Goal: Information Seeking & Learning: Learn about a topic

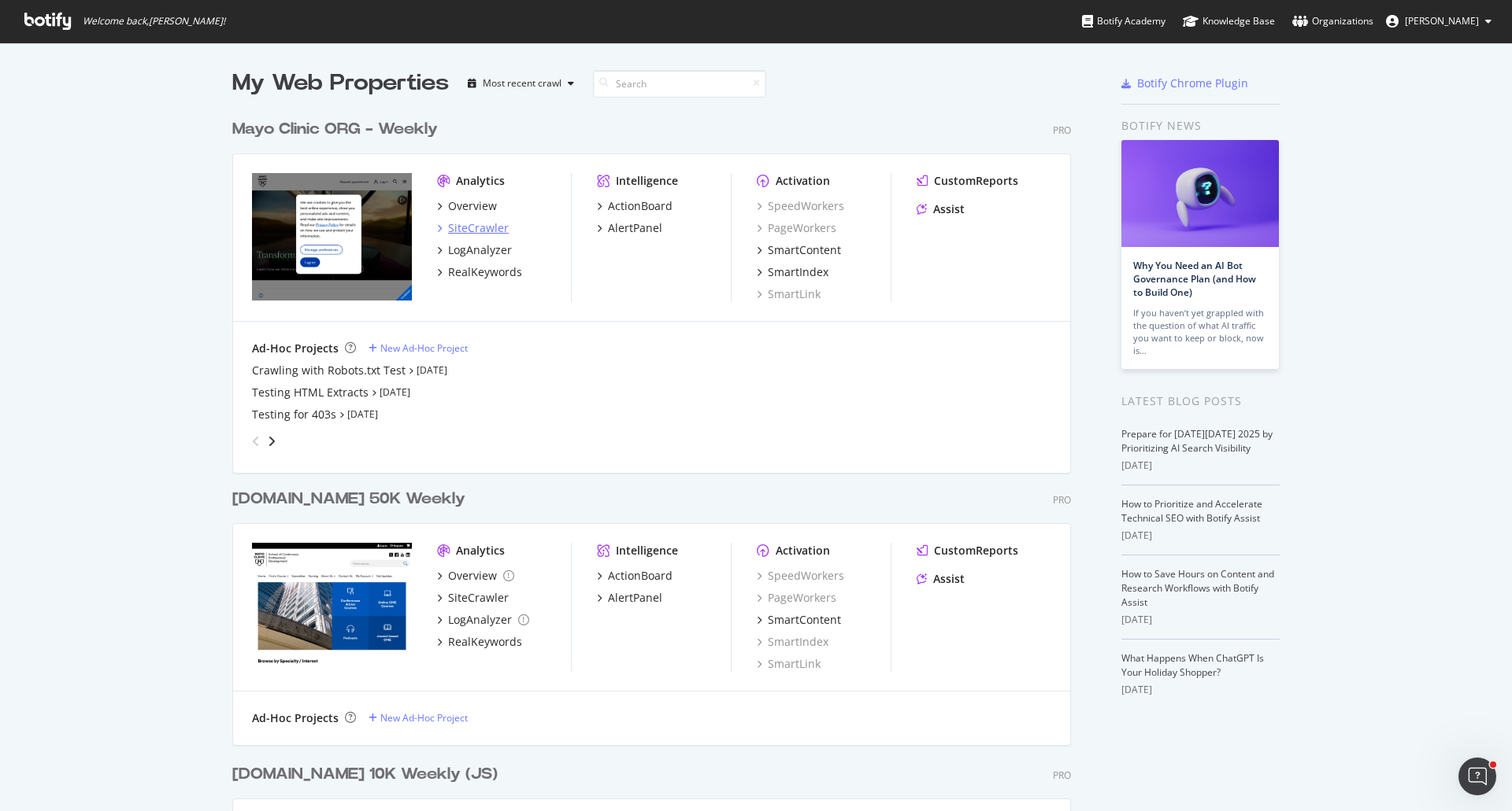
click at [479, 225] on div "SiteCrawler" at bounding box center [478, 229] width 61 height 16
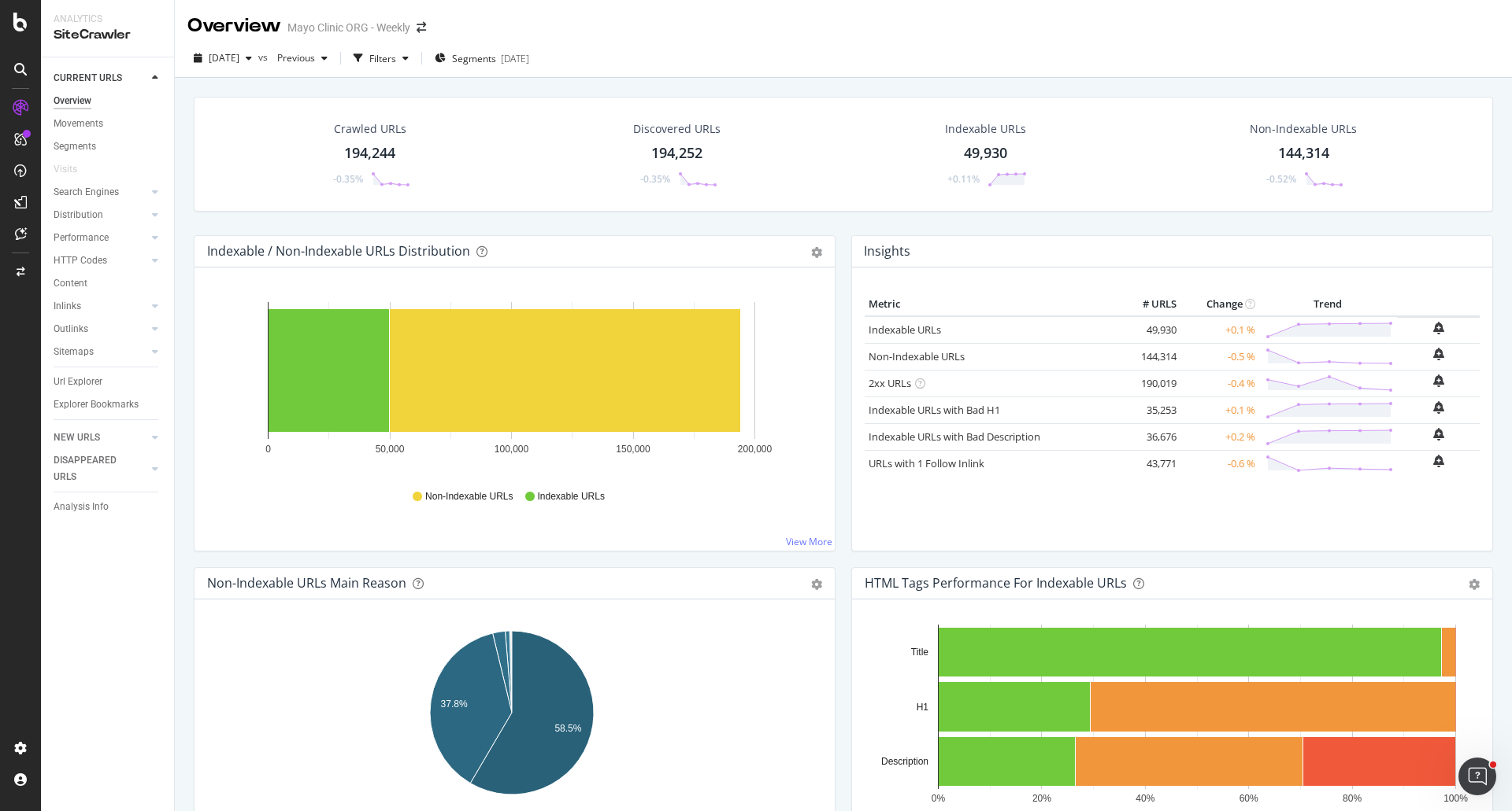
click at [378, 154] on div "194,244" at bounding box center [369, 153] width 51 height 20
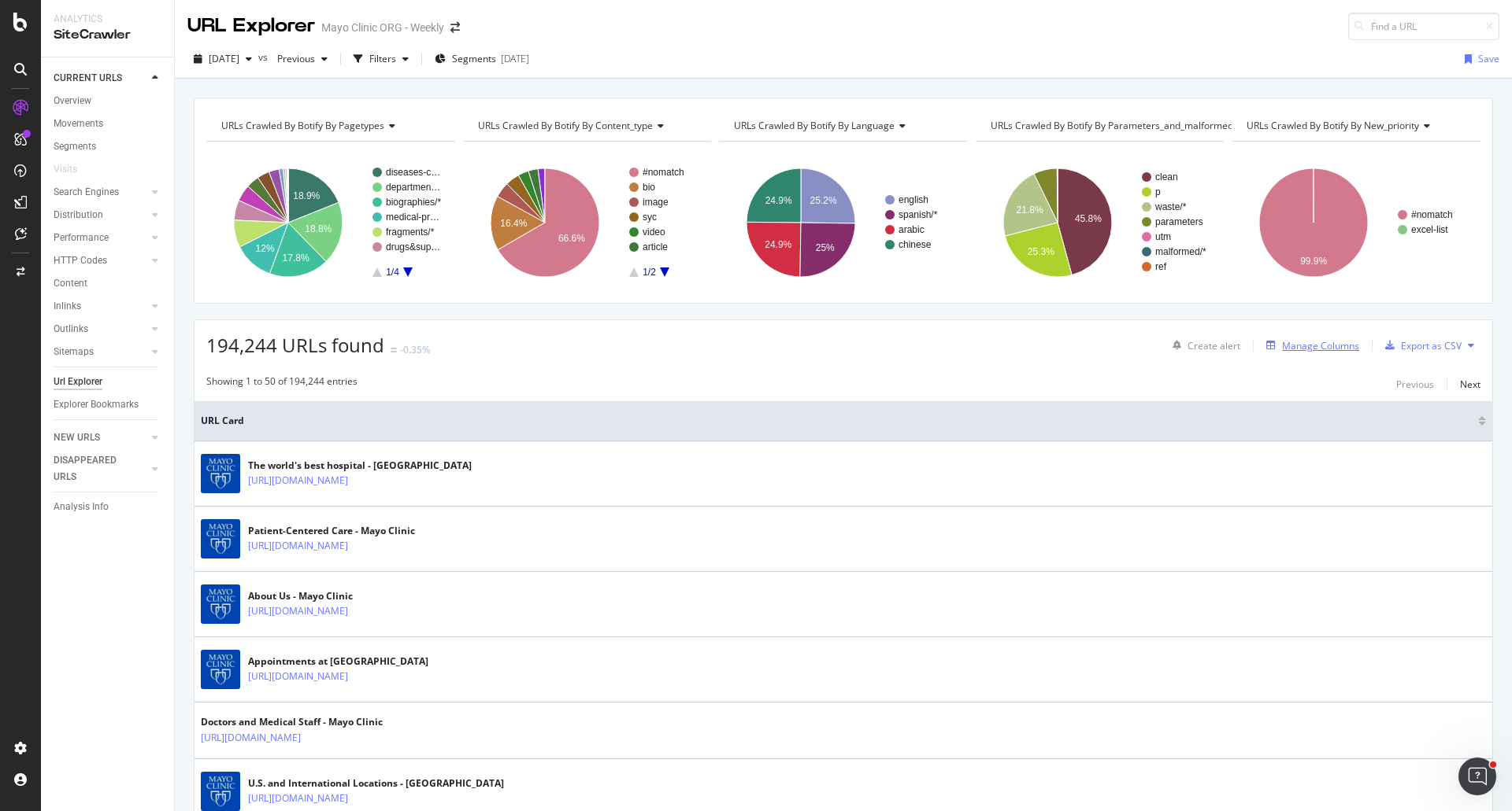
click at [1296, 340] on div "Manage Columns" at bounding box center [1319, 346] width 77 height 13
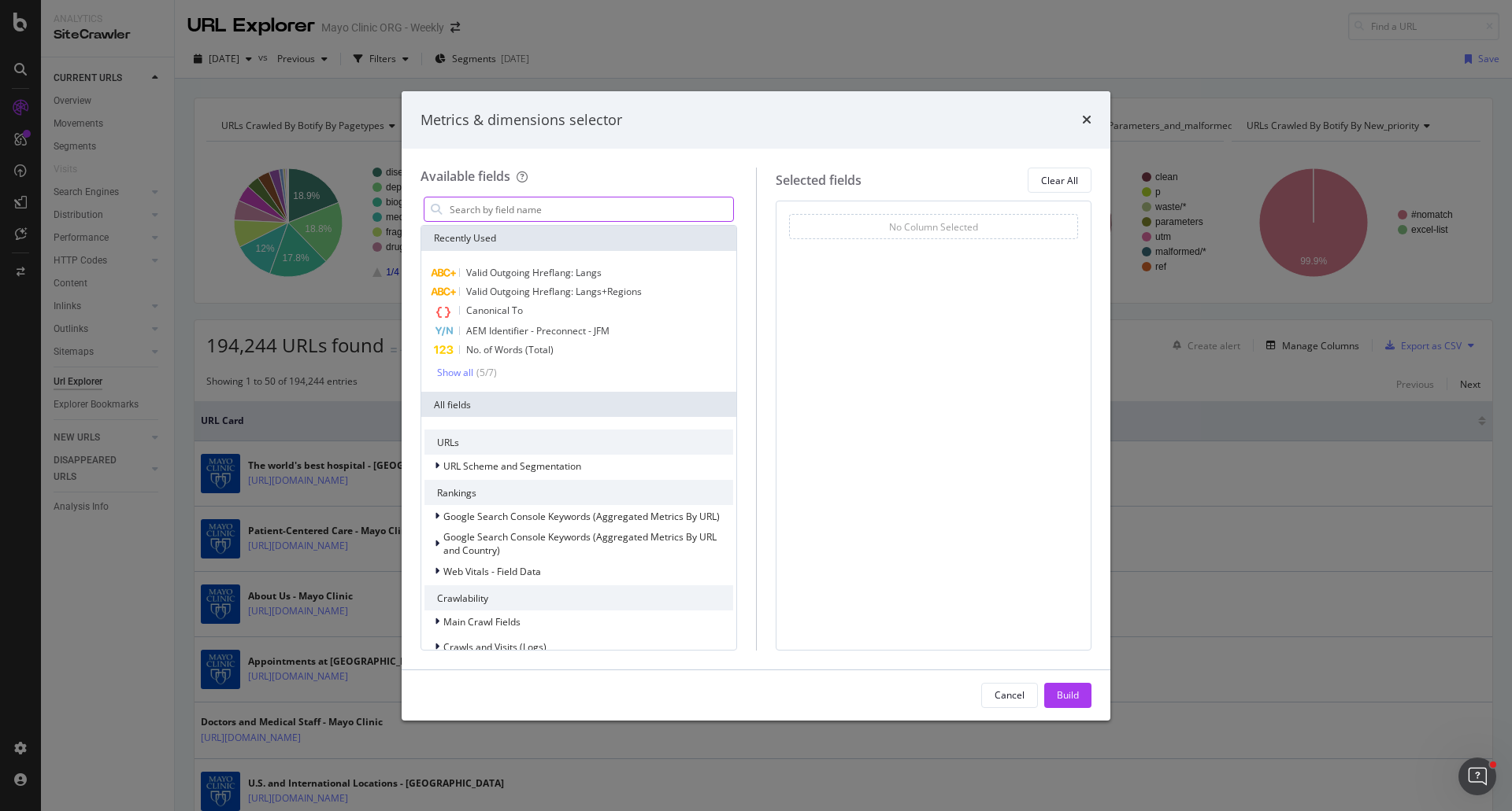
click at [543, 214] on input "modal" at bounding box center [590, 210] width 285 height 24
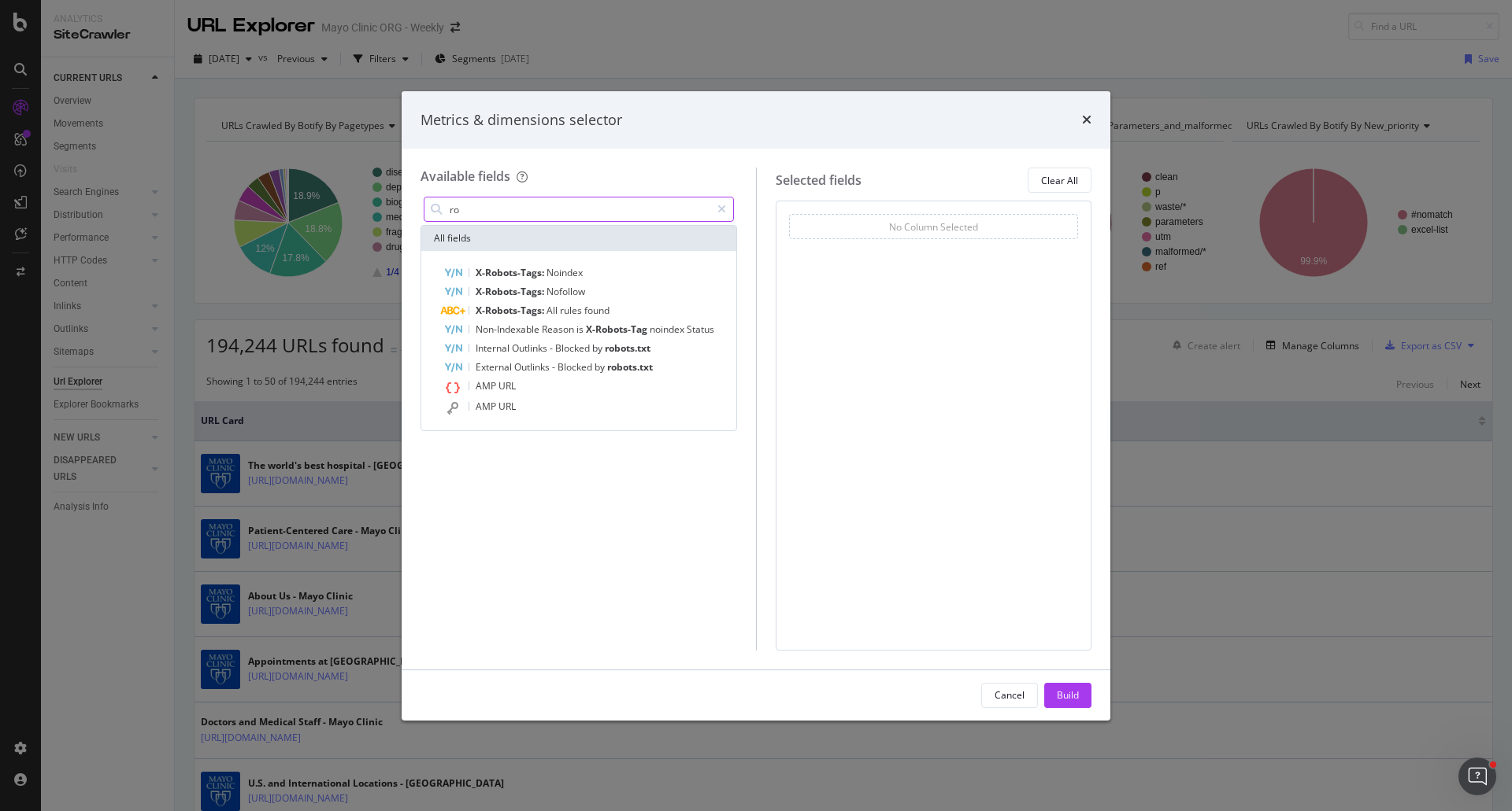
type input "r"
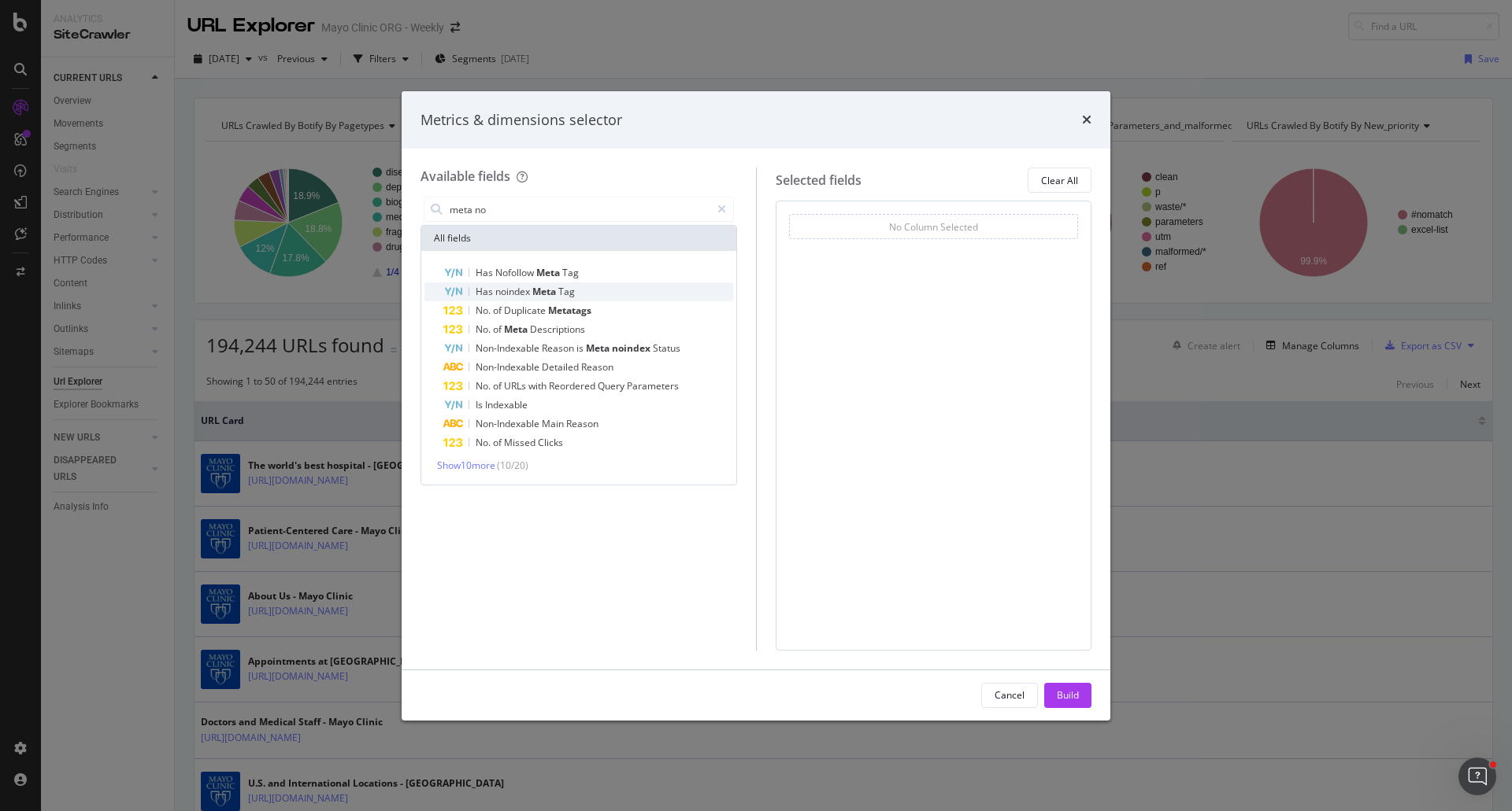
click at [508, 295] on span "noindex" at bounding box center [514, 291] width 37 height 13
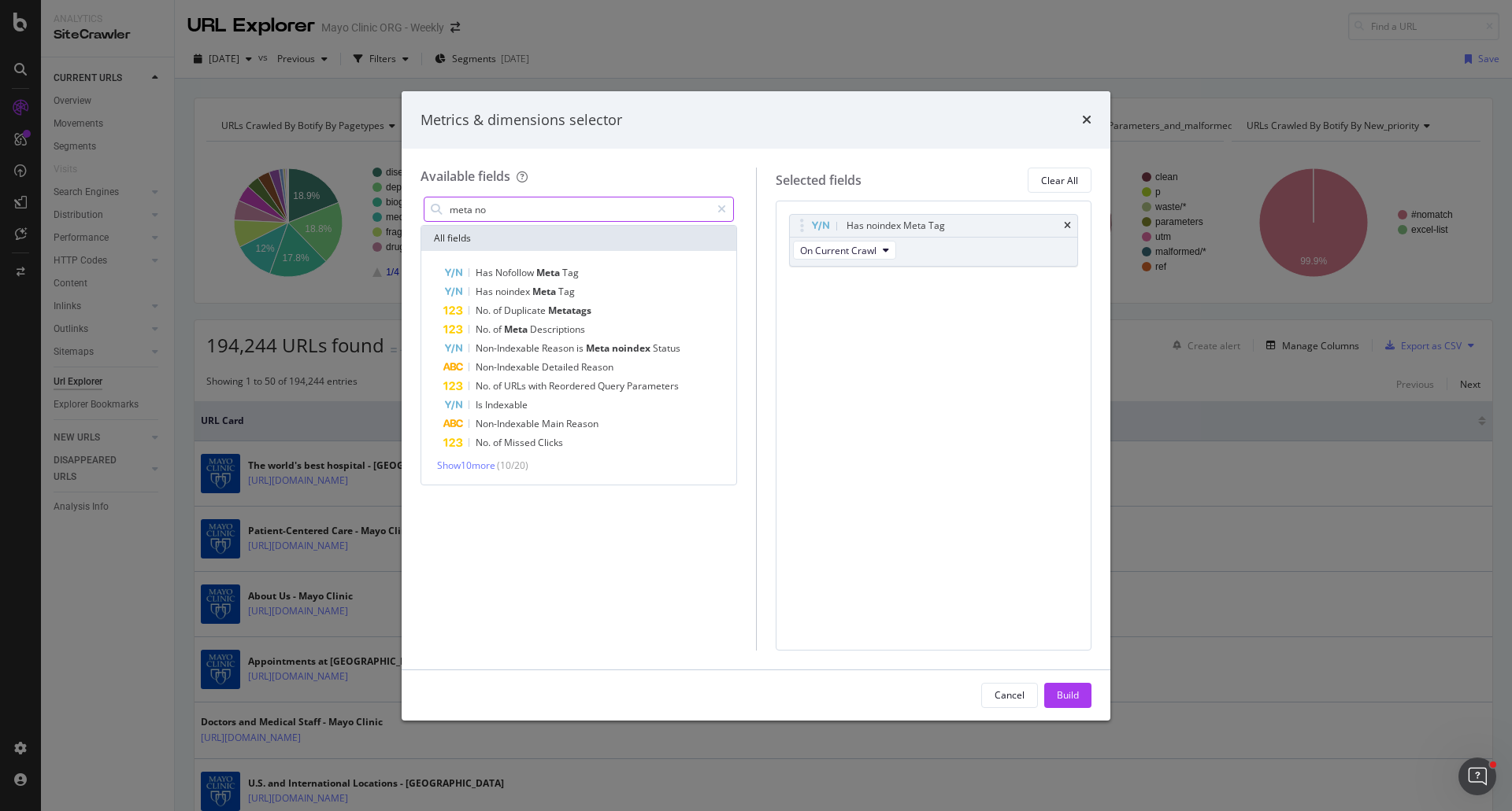
click at [638, 213] on input "meta no" at bounding box center [579, 210] width 262 height 24
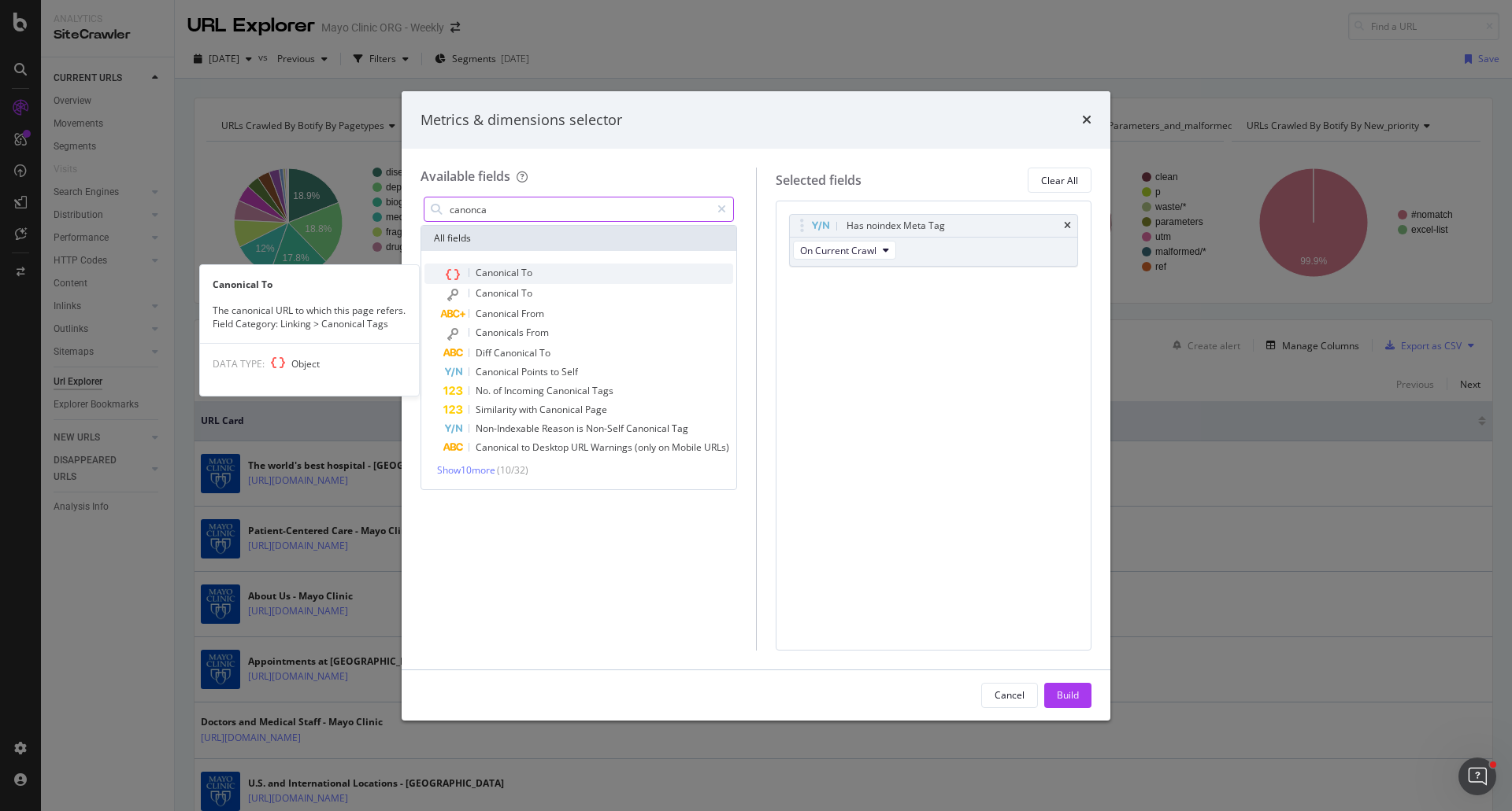
type input "canonca"
click at [539, 269] on div "Canonical To" at bounding box center [589, 274] width 290 height 20
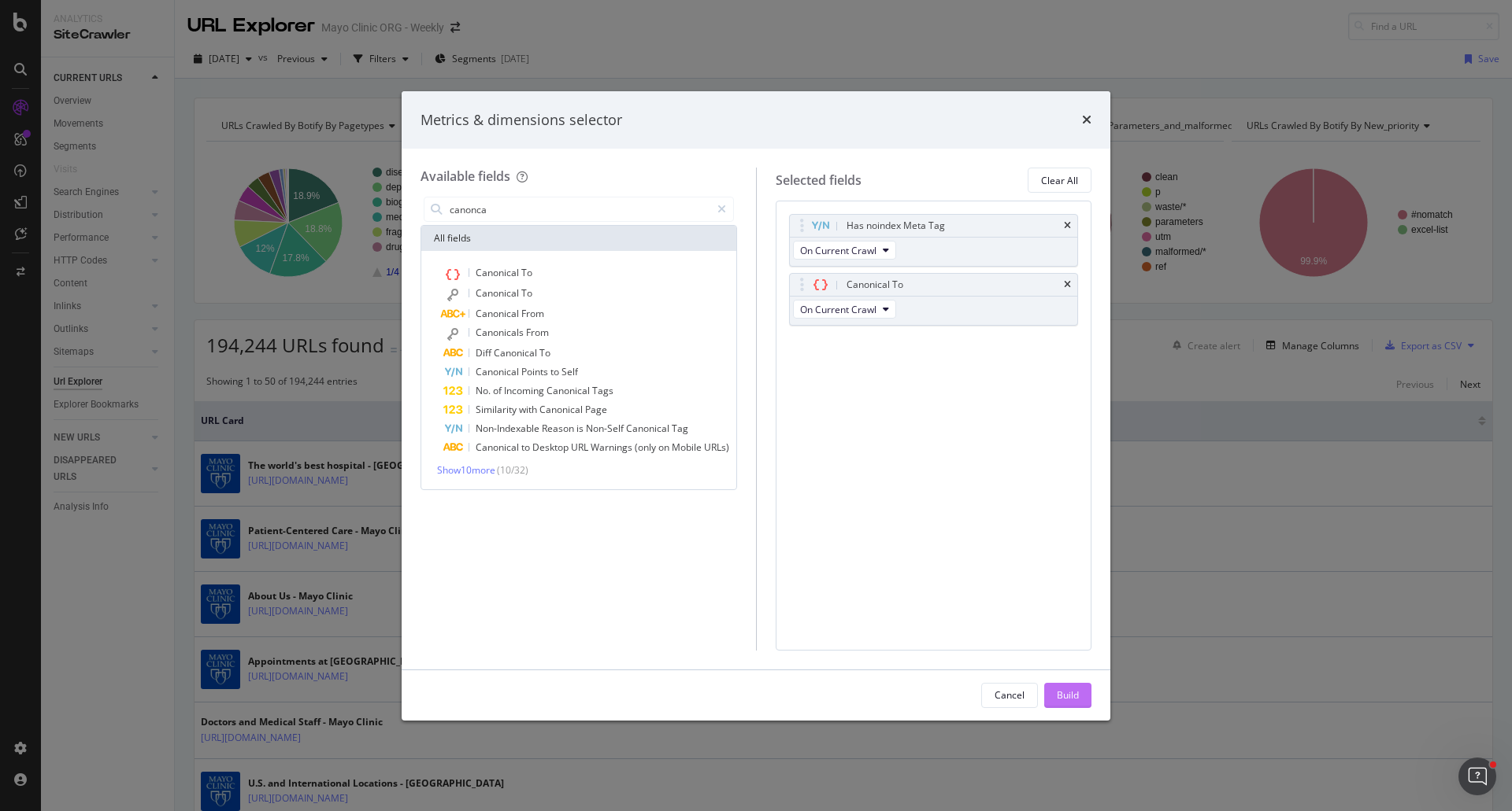
click at [1075, 693] on div "Build" at bounding box center [1067, 694] width 22 height 13
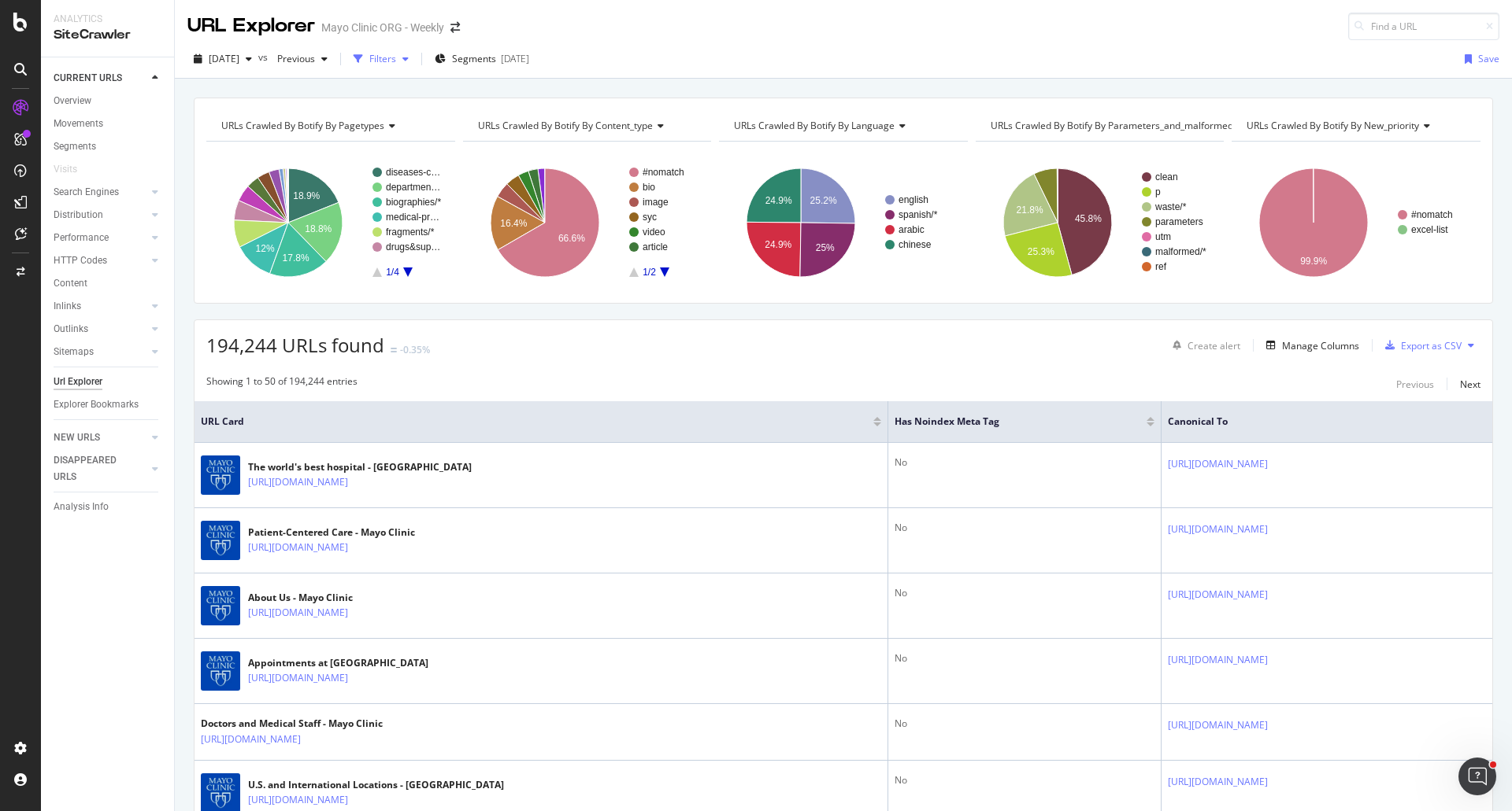
click at [396, 61] on div "Filters" at bounding box center [382, 58] width 27 height 13
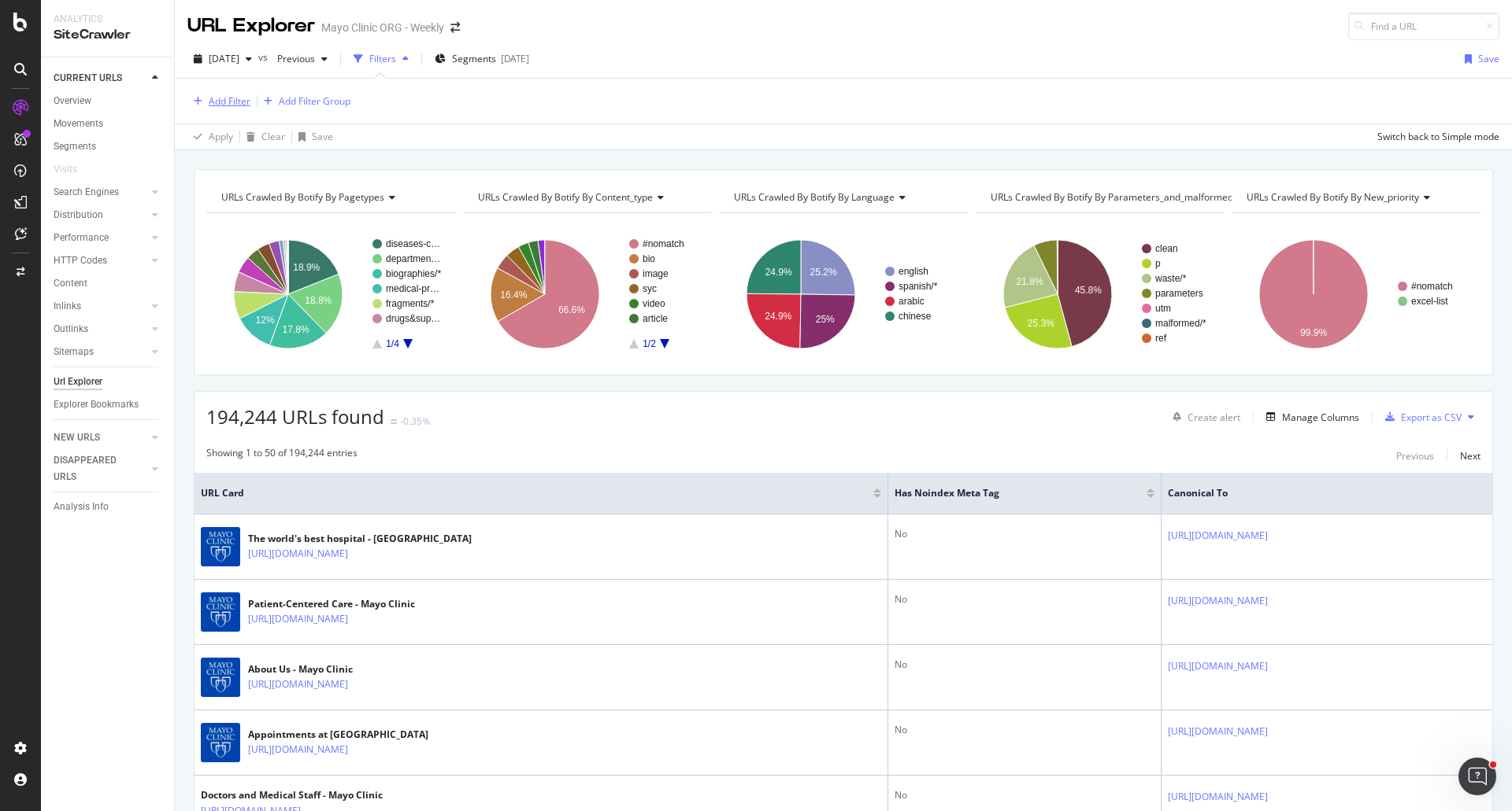
click at [234, 98] on div "Add Filter" at bounding box center [230, 101] width 42 height 13
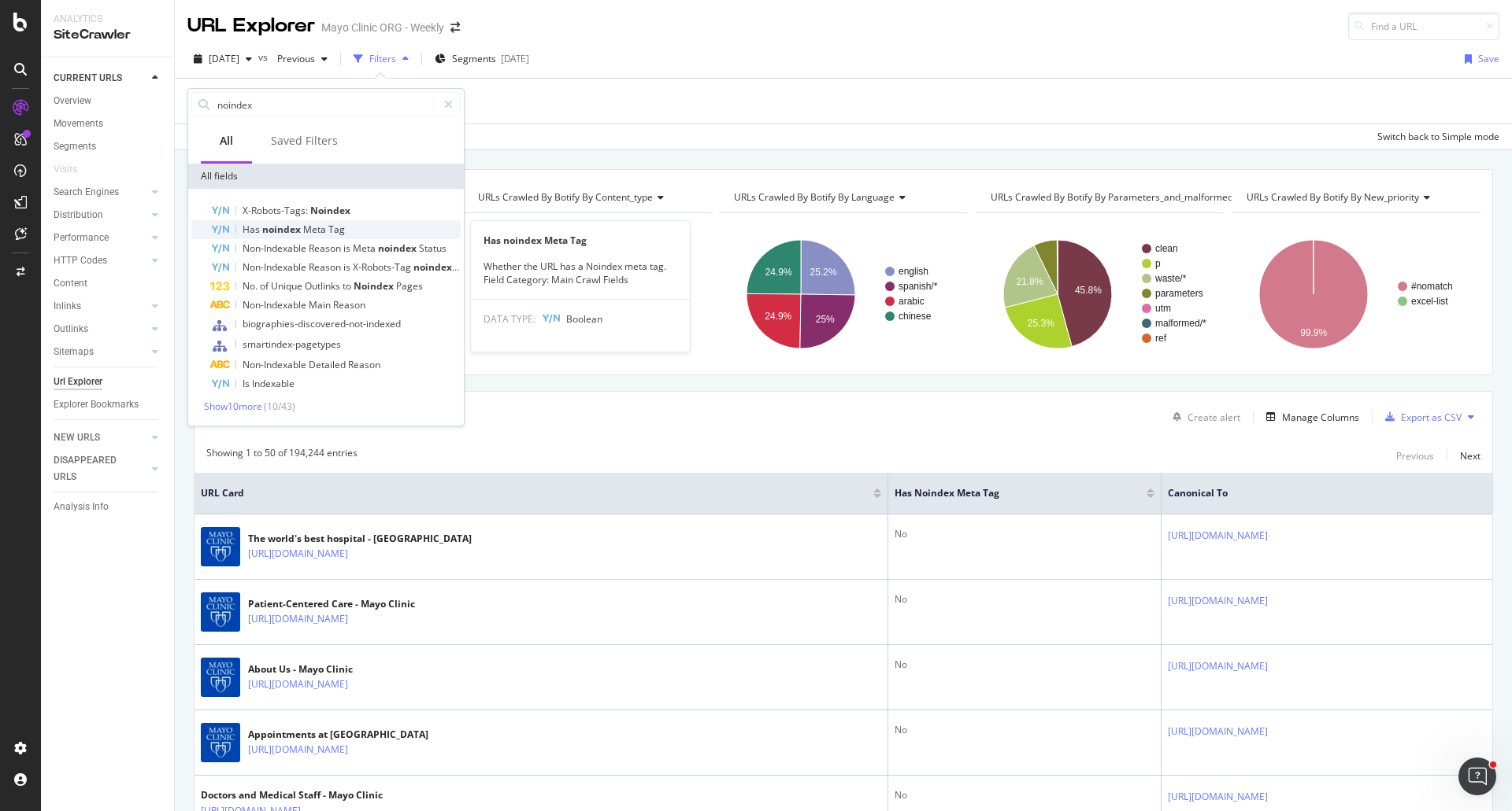
type input "noindex"
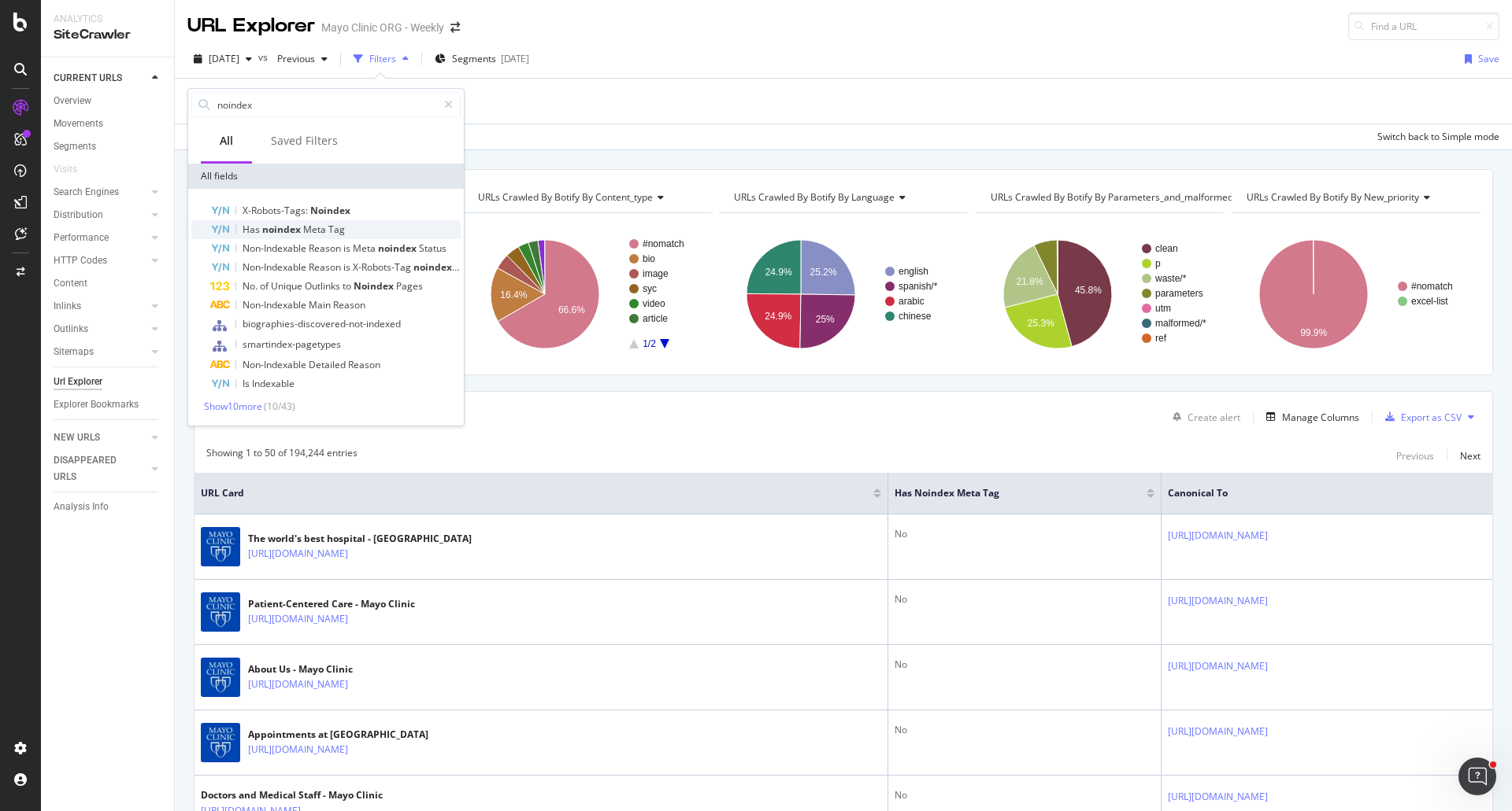
click at [260, 230] on span "Has" at bounding box center [253, 229] width 20 height 13
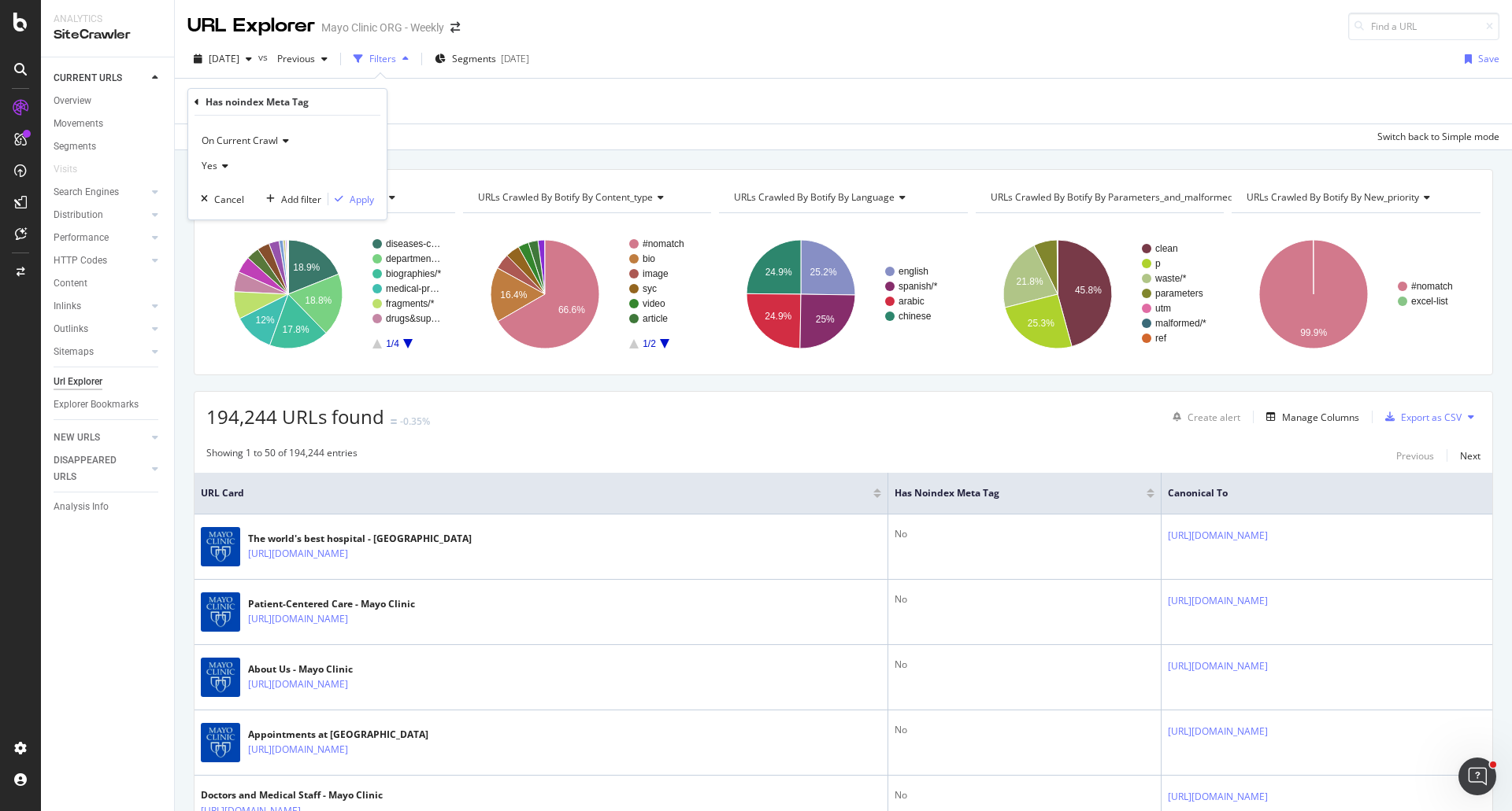
click at [225, 168] on icon at bounding box center [222, 165] width 11 height 9
click at [220, 219] on span "No" at bounding box center [215, 219] width 13 height 13
click at [354, 203] on div "Apply" at bounding box center [362, 199] width 24 height 13
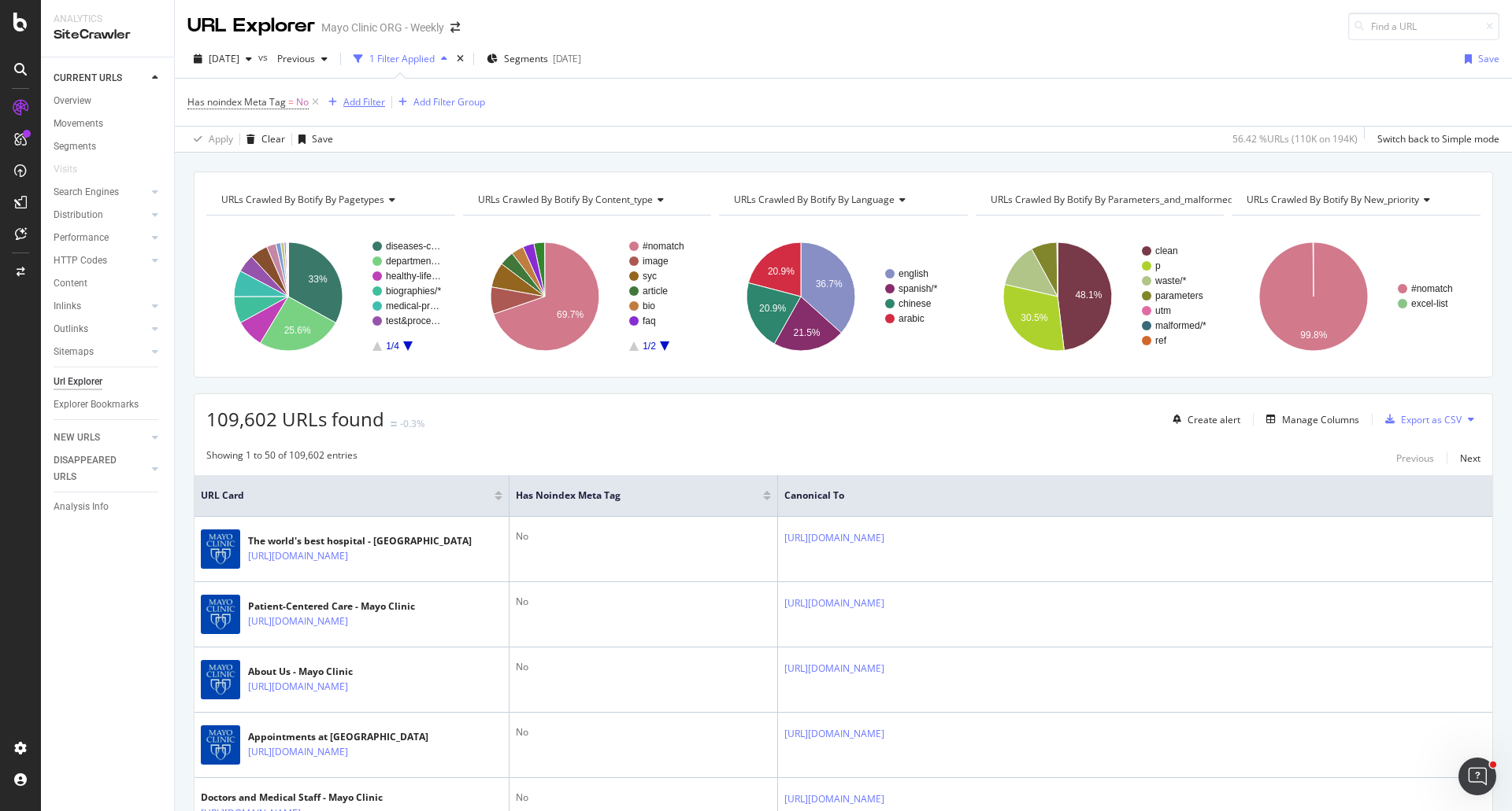
click at [357, 102] on div "Add Filter" at bounding box center [364, 101] width 42 height 13
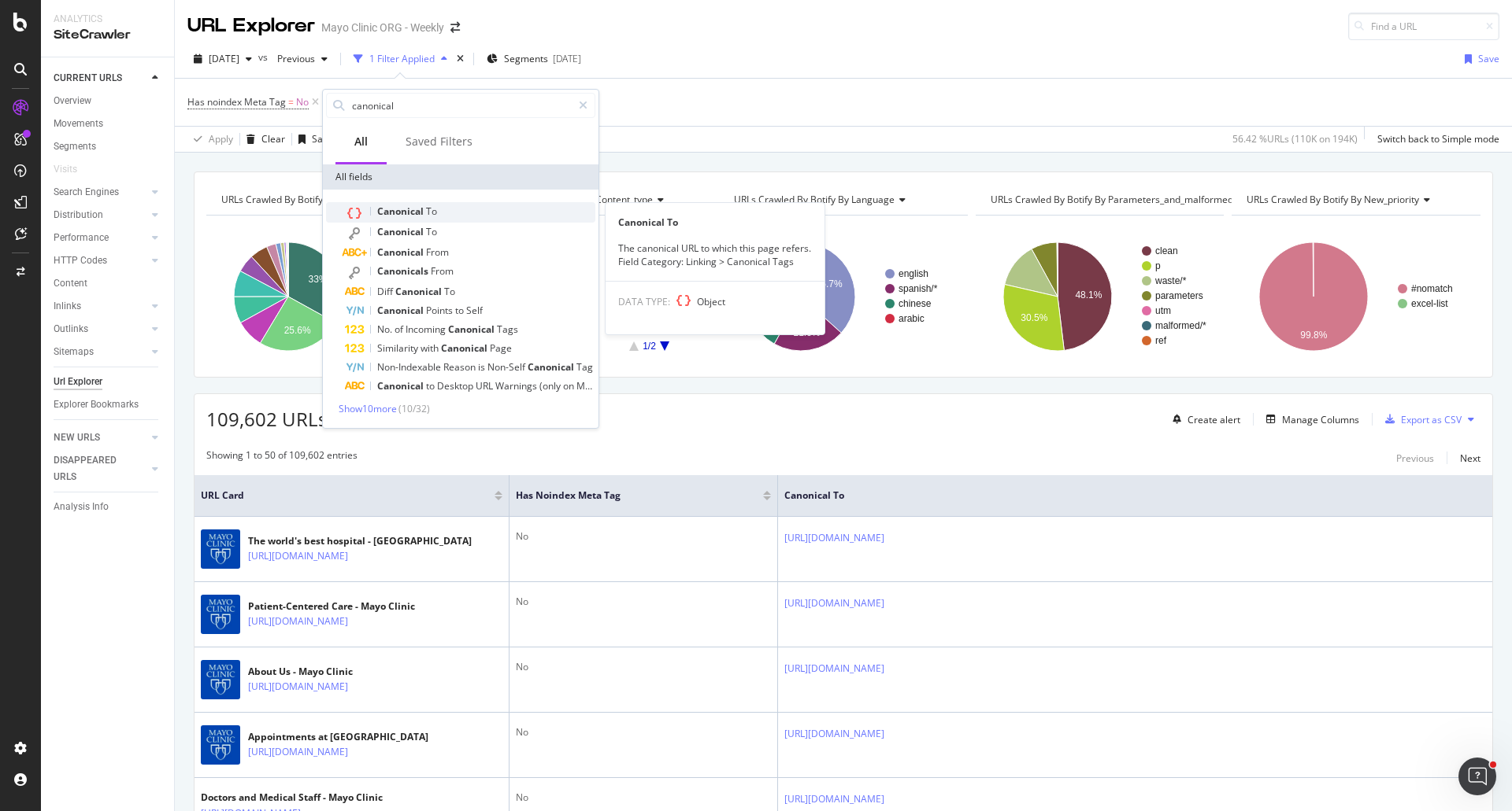
type input "canonical"
click at [395, 210] on span "Canonical" at bounding box center [401, 211] width 49 height 13
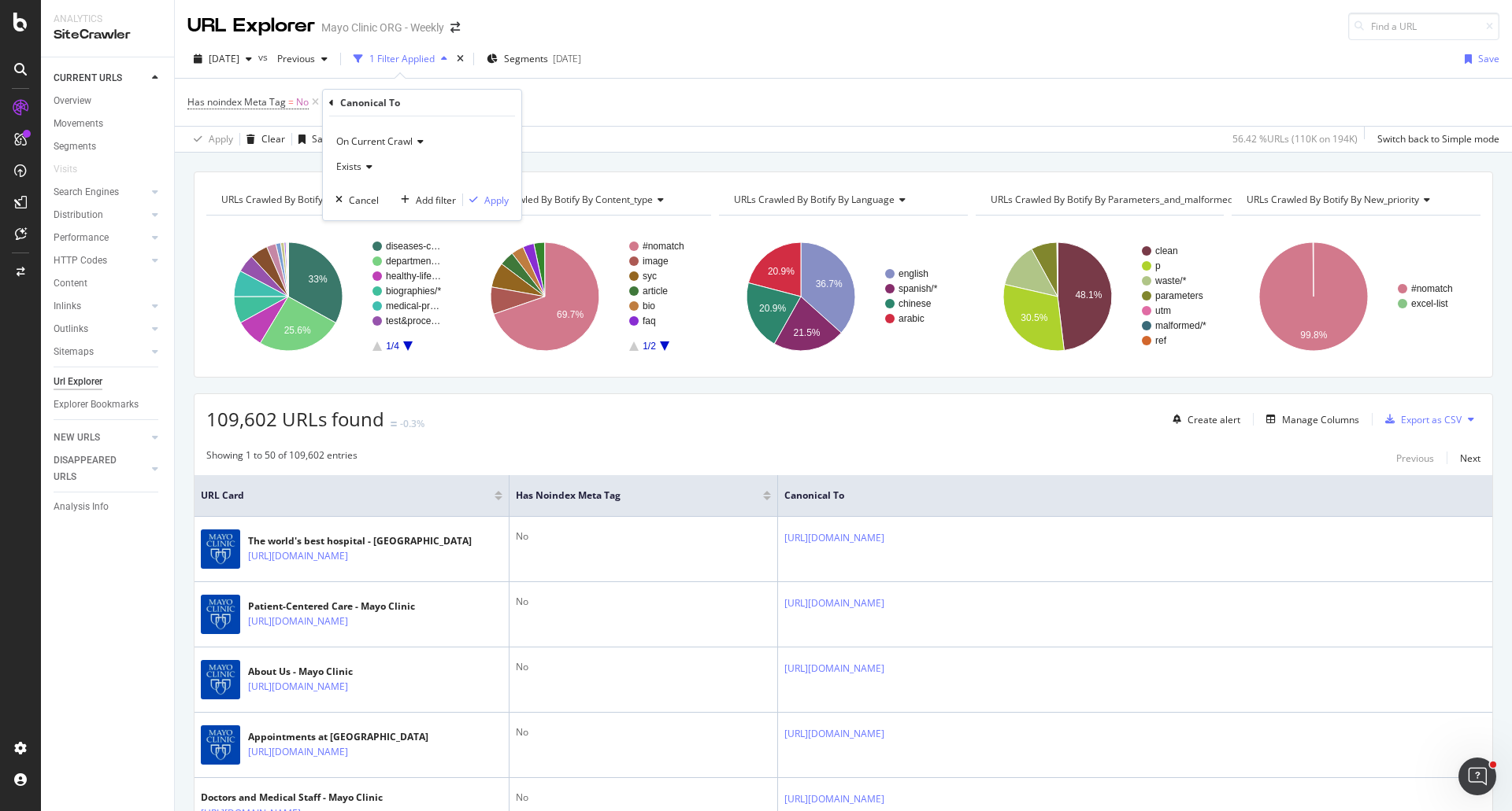
click at [358, 165] on span "Exists" at bounding box center [348, 166] width 25 height 13
click at [354, 224] on span "Doesn't exist" at bounding box center [371, 219] width 57 height 13
click at [492, 200] on div "Apply" at bounding box center [496, 200] width 24 height 13
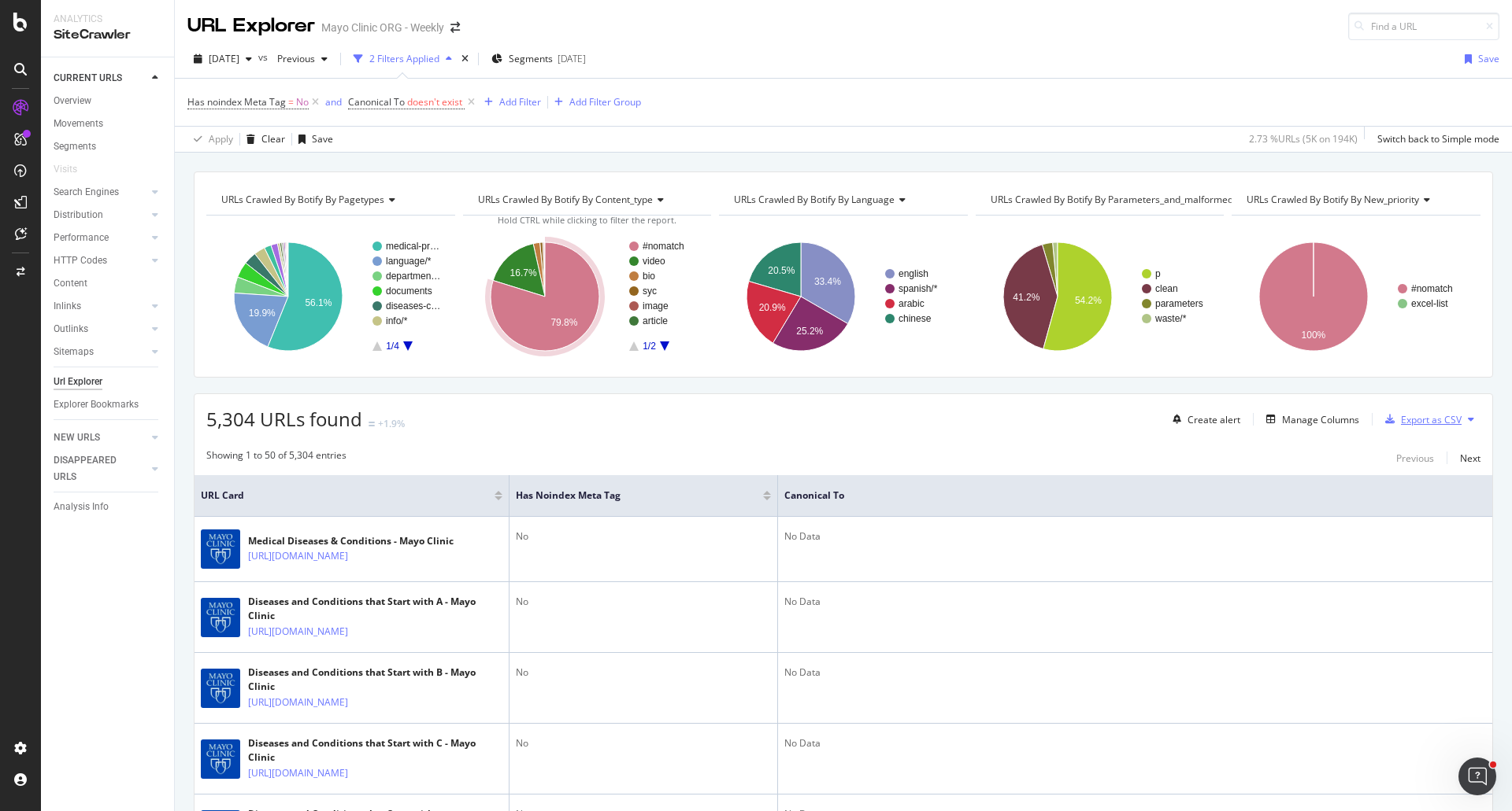
click at [1425, 420] on div "Export as CSV" at bounding box center [1430, 419] width 61 height 13
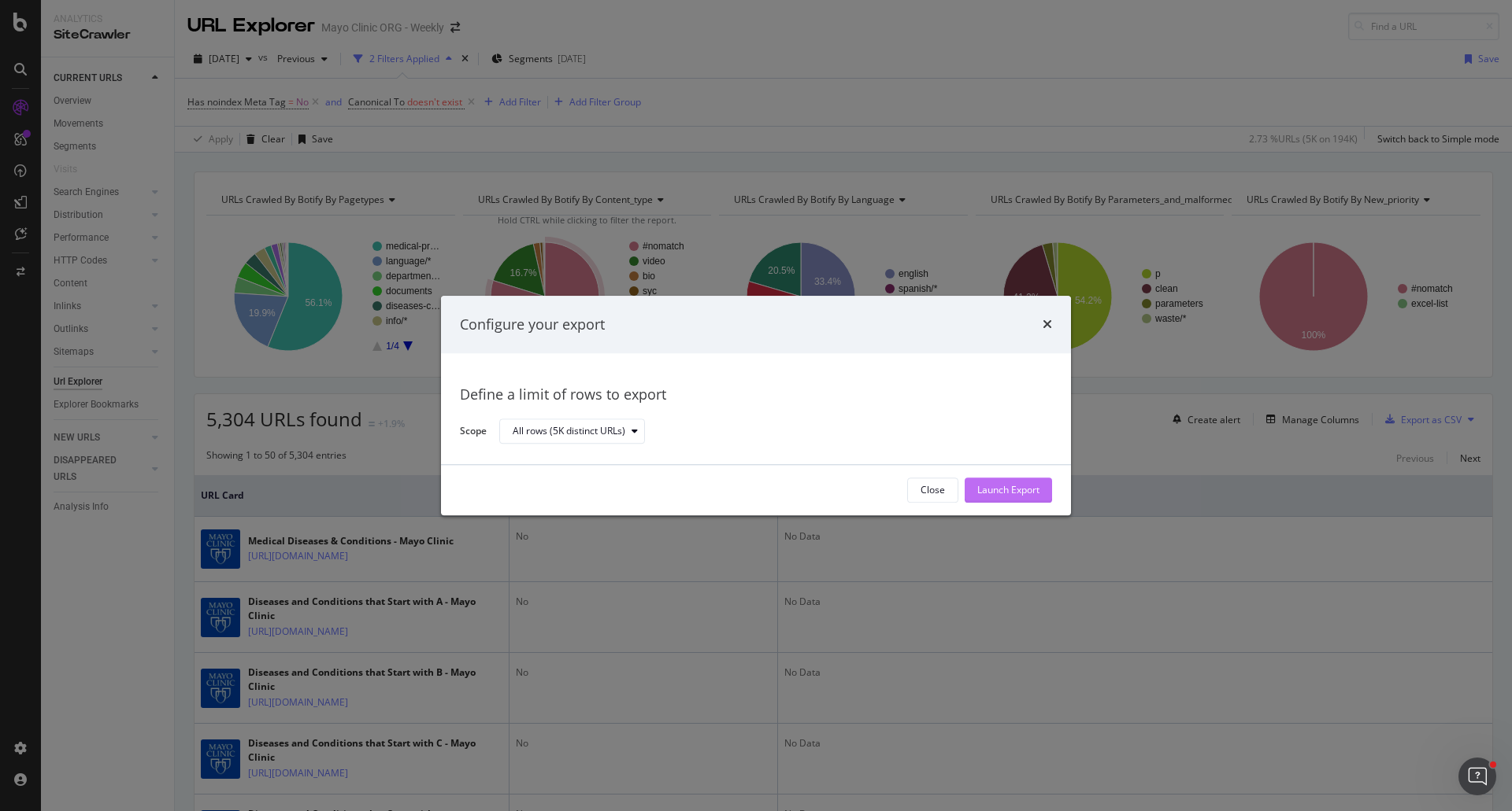
click at [1020, 492] on div "Launch Export" at bounding box center [1008, 489] width 62 height 13
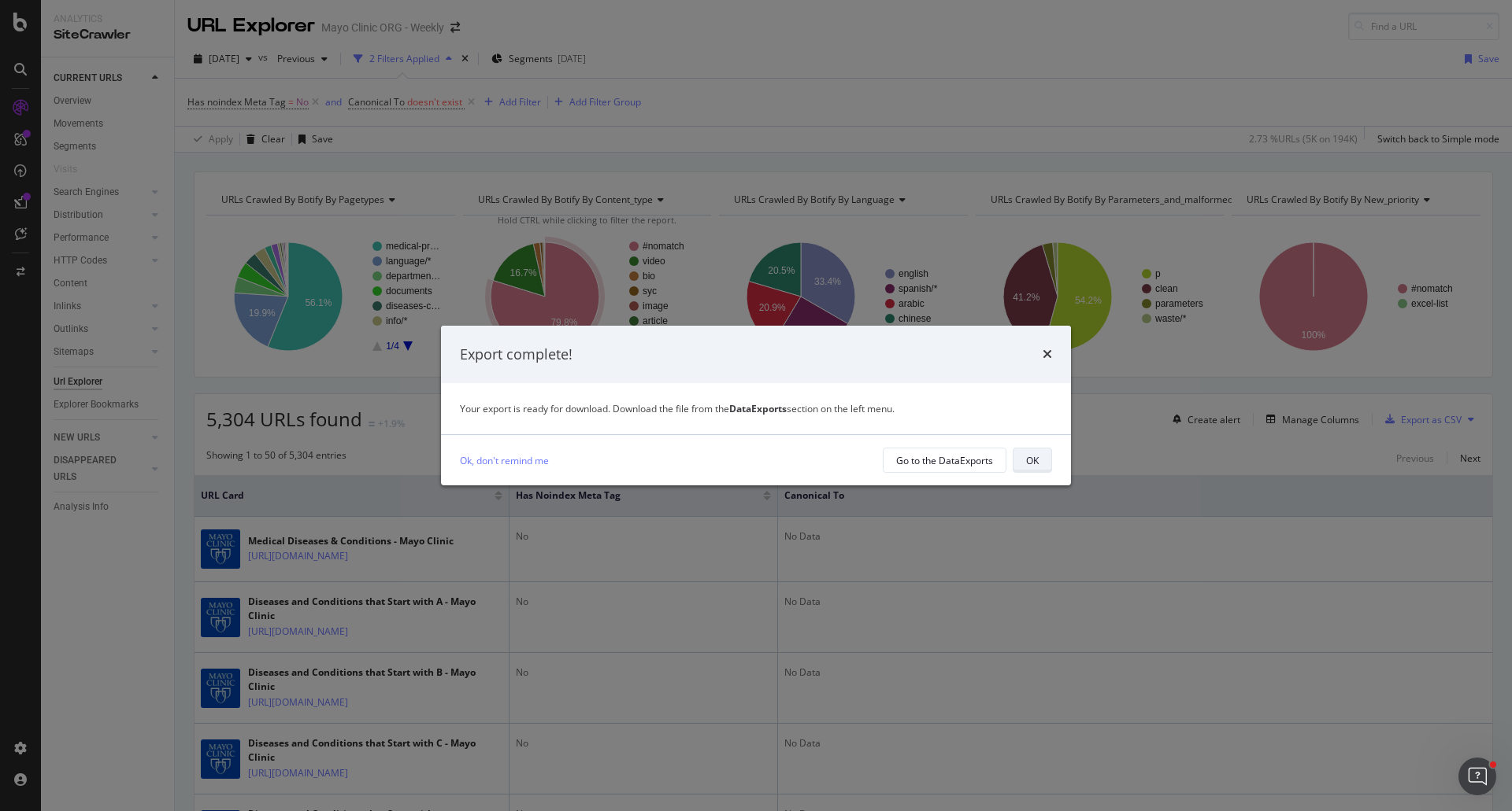
click at [1040, 463] on button "OK" at bounding box center [1031, 459] width 39 height 25
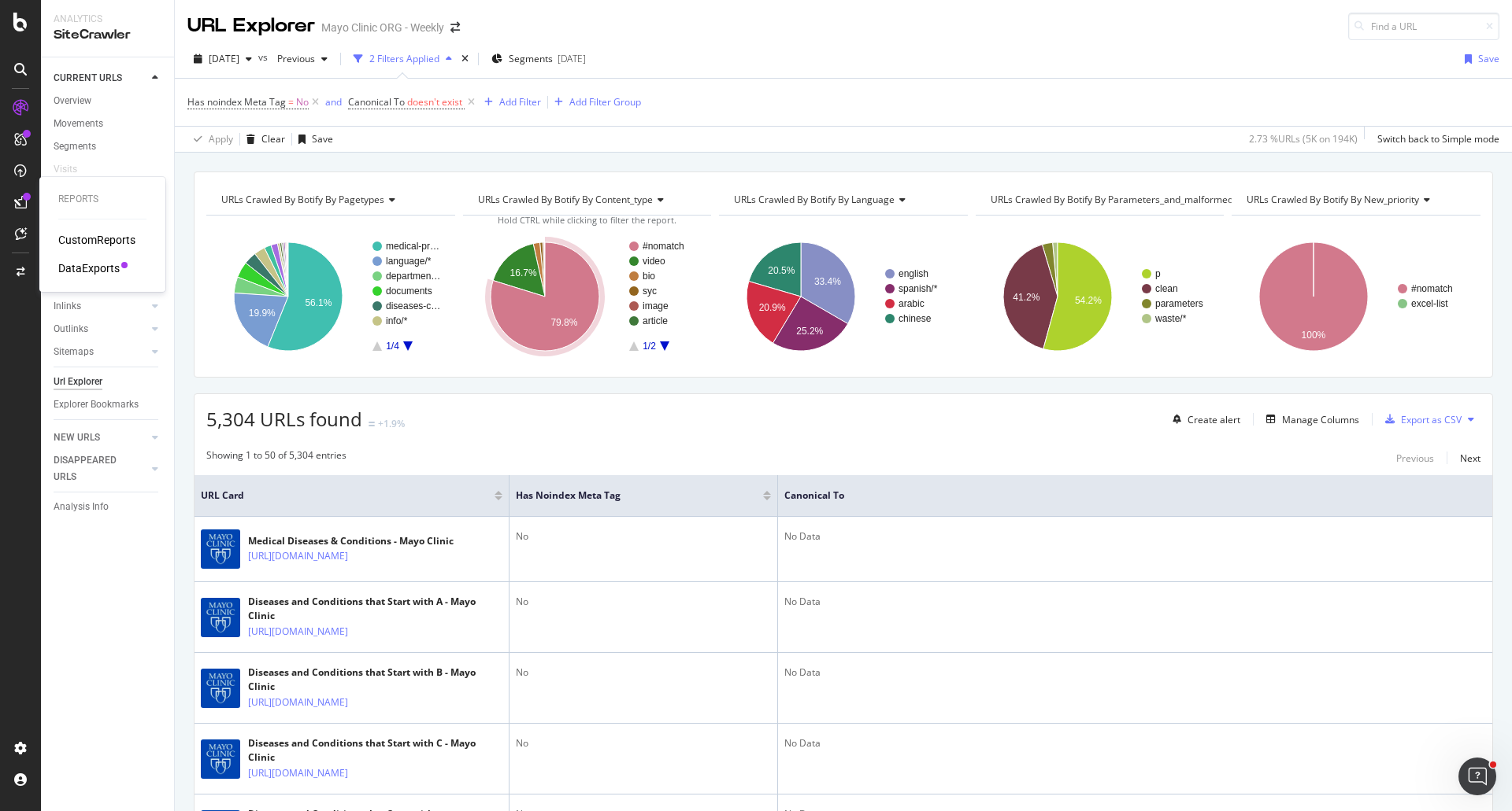
click at [99, 266] on div "DataExports" at bounding box center [88, 269] width 61 height 16
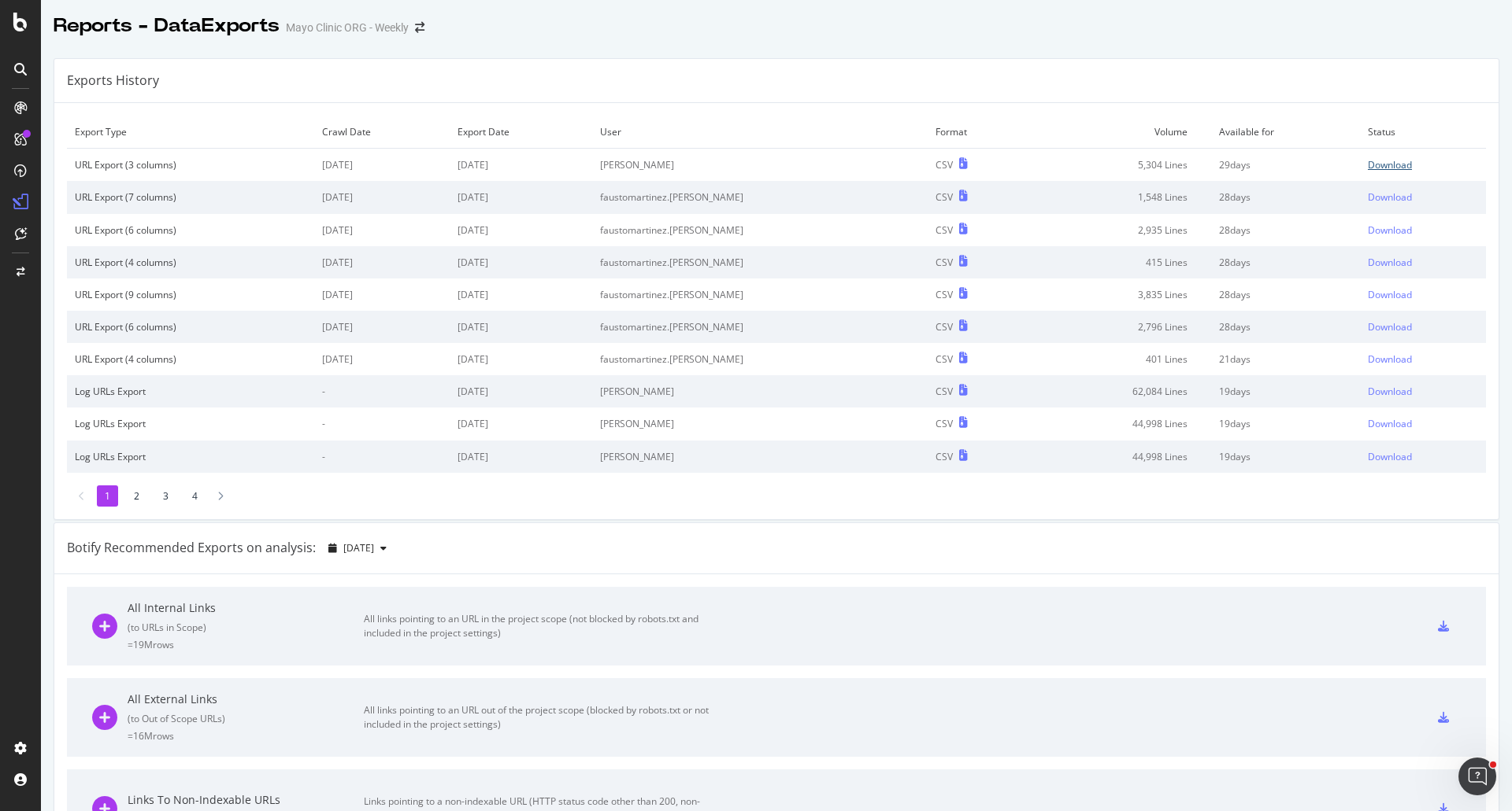
click at [1367, 169] on div "Download" at bounding box center [1389, 164] width 44 height 13
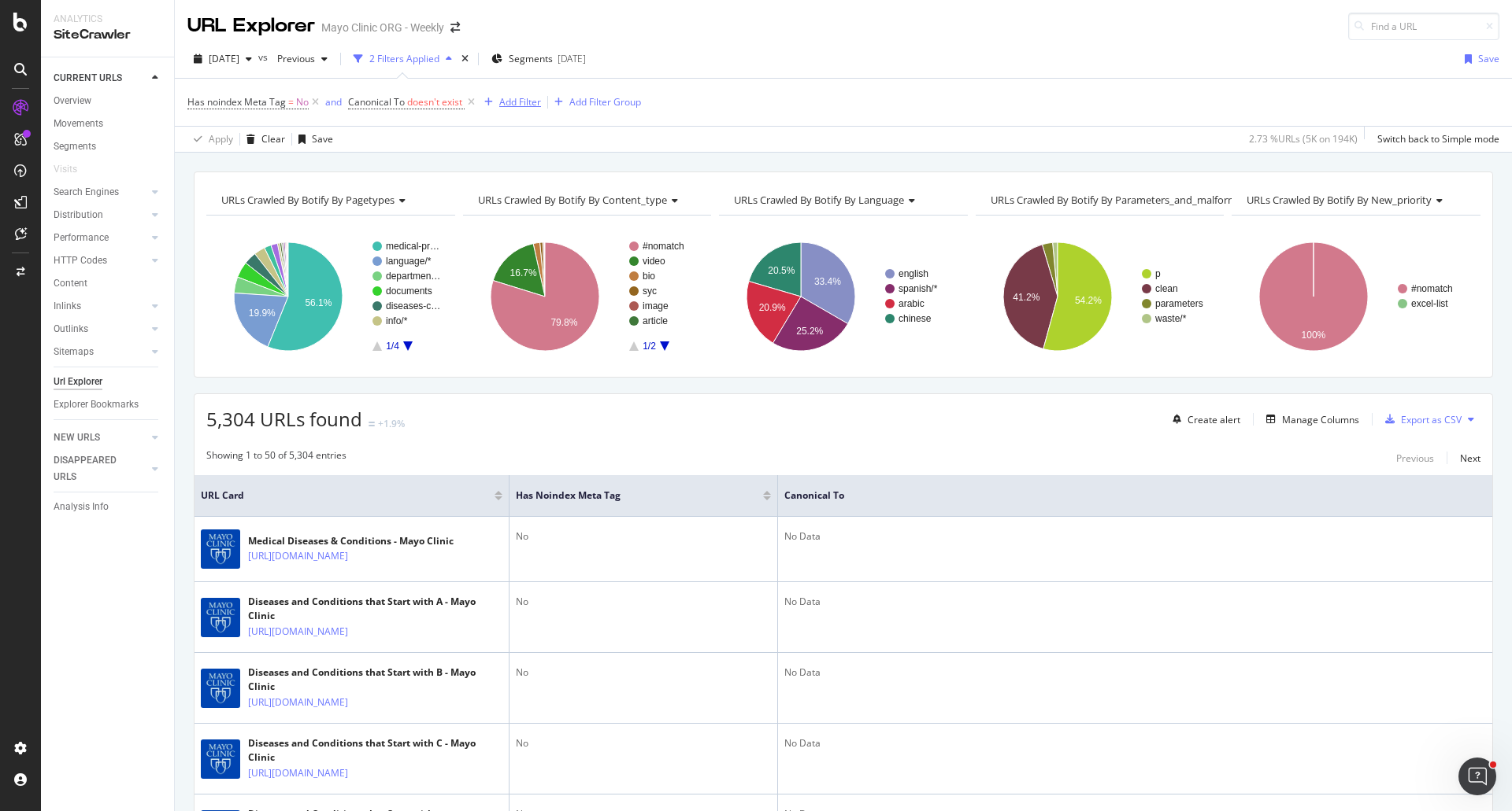
click at [518, 95] on div "Add Filter" at bounding box center [520, 101] width 42 height 13
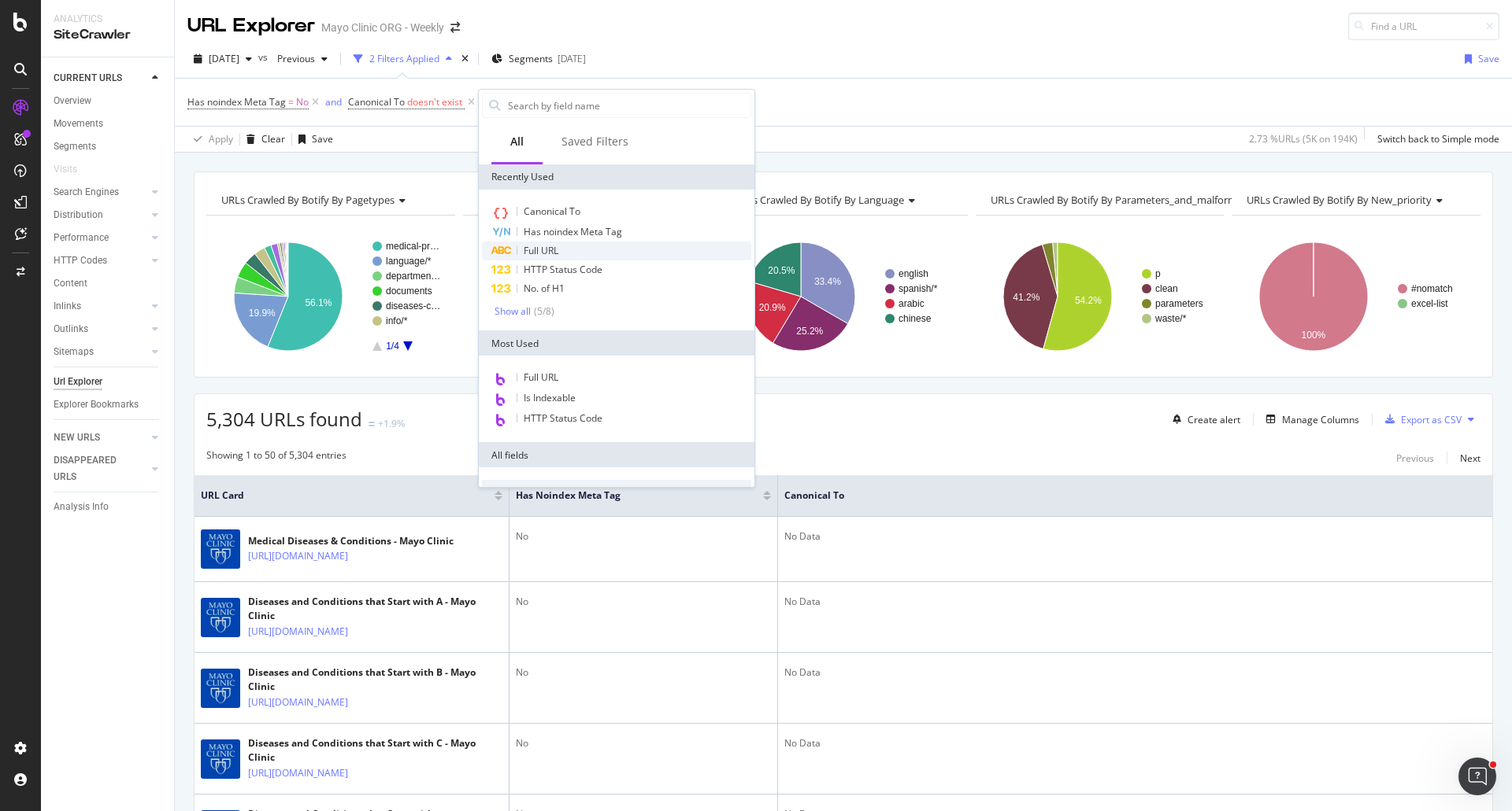
click at [538, 251] on span "Full URL" at bounding box center [541, 250] width 35 height 13
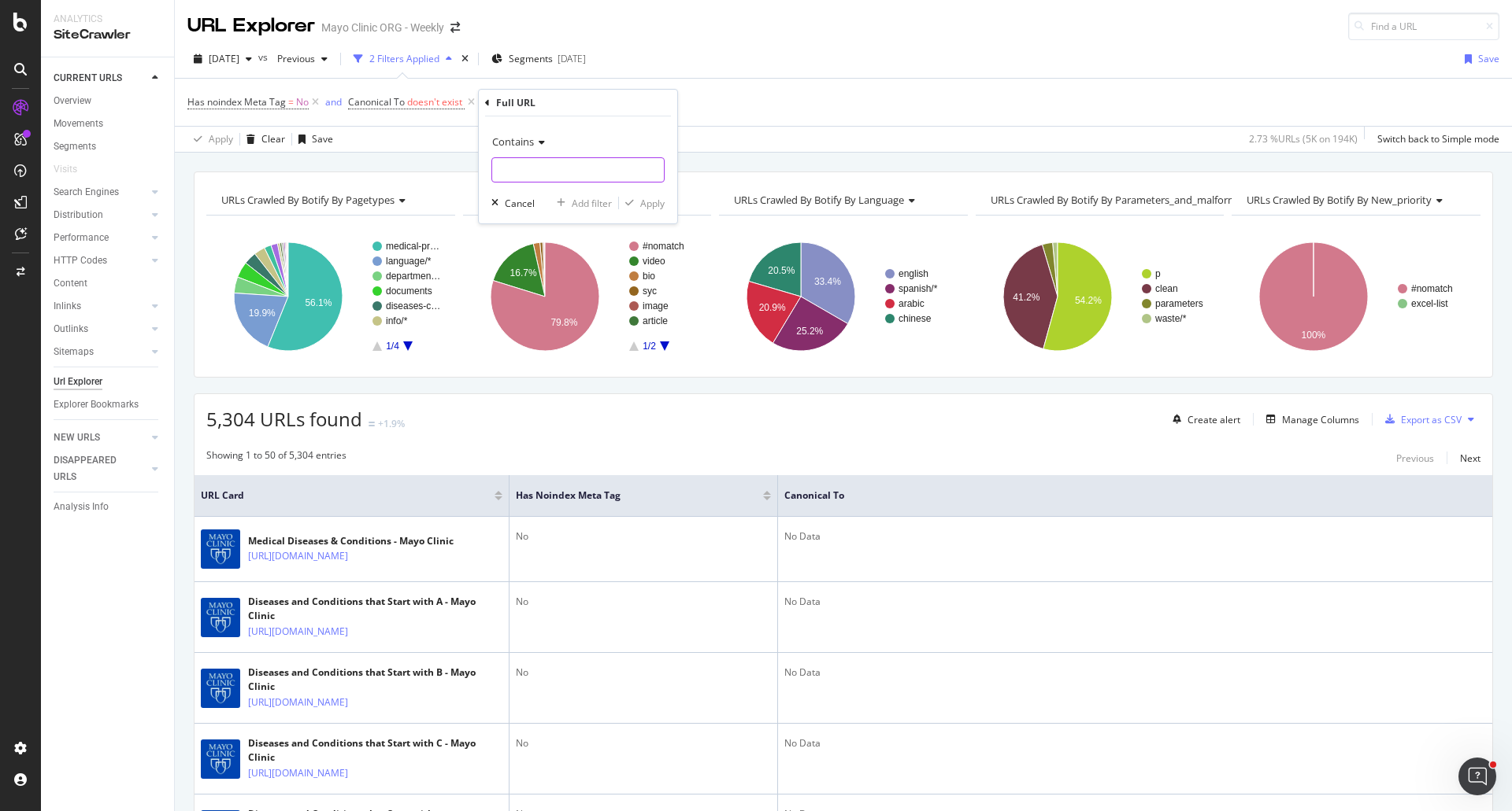
click at [527, 166] on input "text" at bounding box center [578, 170] width 172 height 25
paste input "/sitecore/content"
type input "/sitecore/content"
click at [662, 209] on div "Apply" at bounding box center [652, 203] width 24 height 13
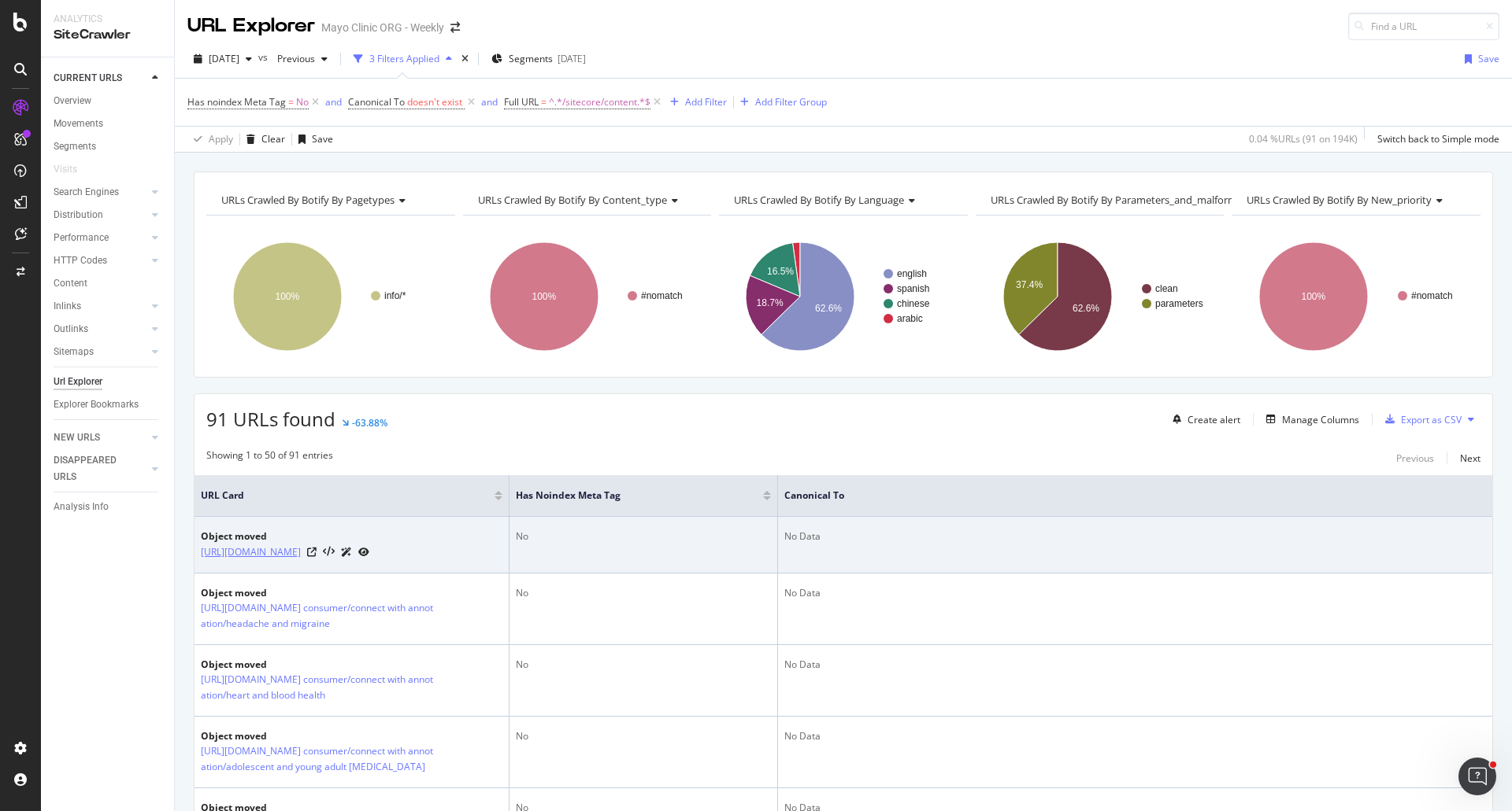
click at [301, 547] on link "[URL][DOMAIN_NAME]" at bounding box center [251, 552] width 100 height 16
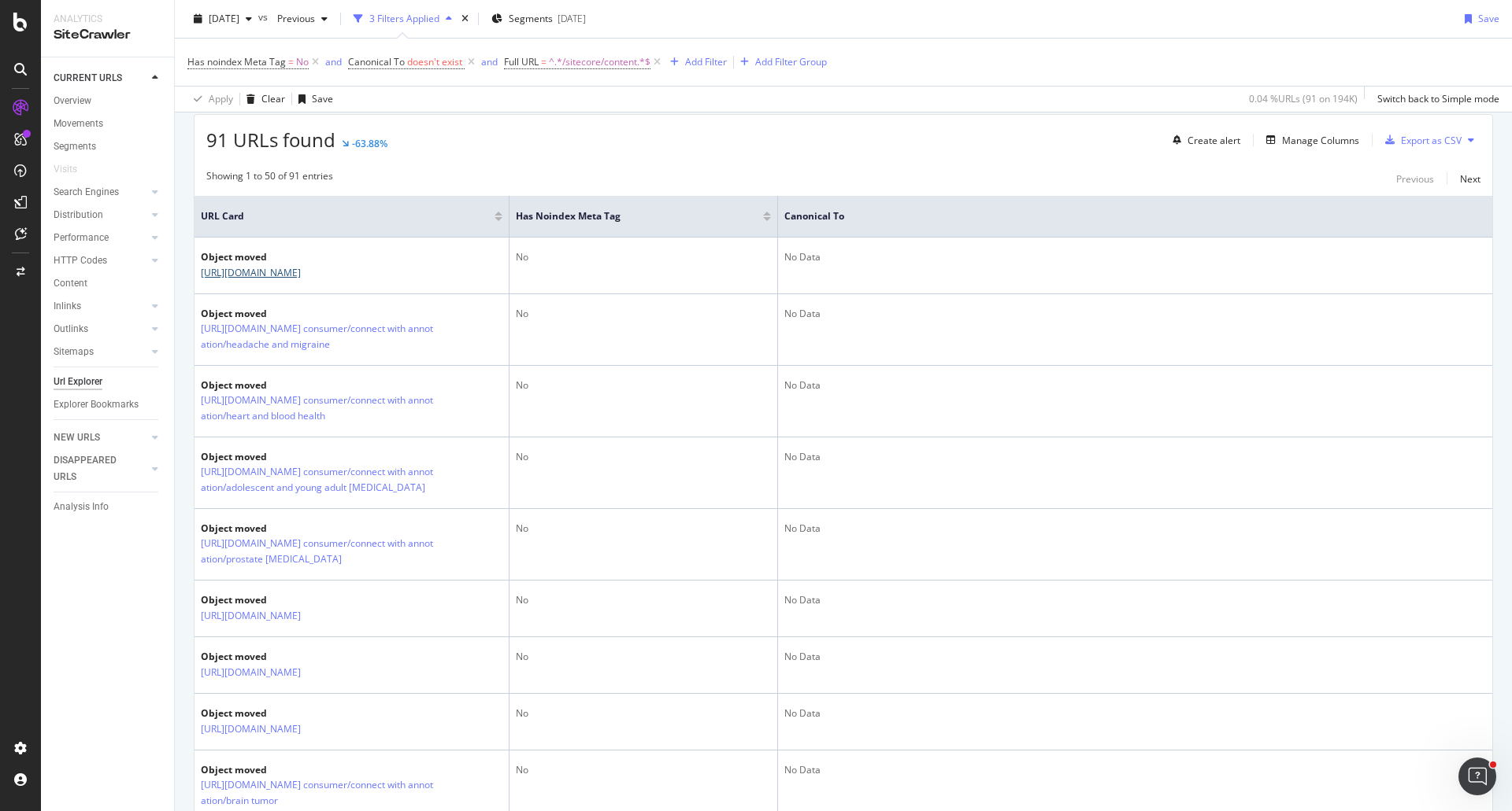
scroll to position [290, 0]
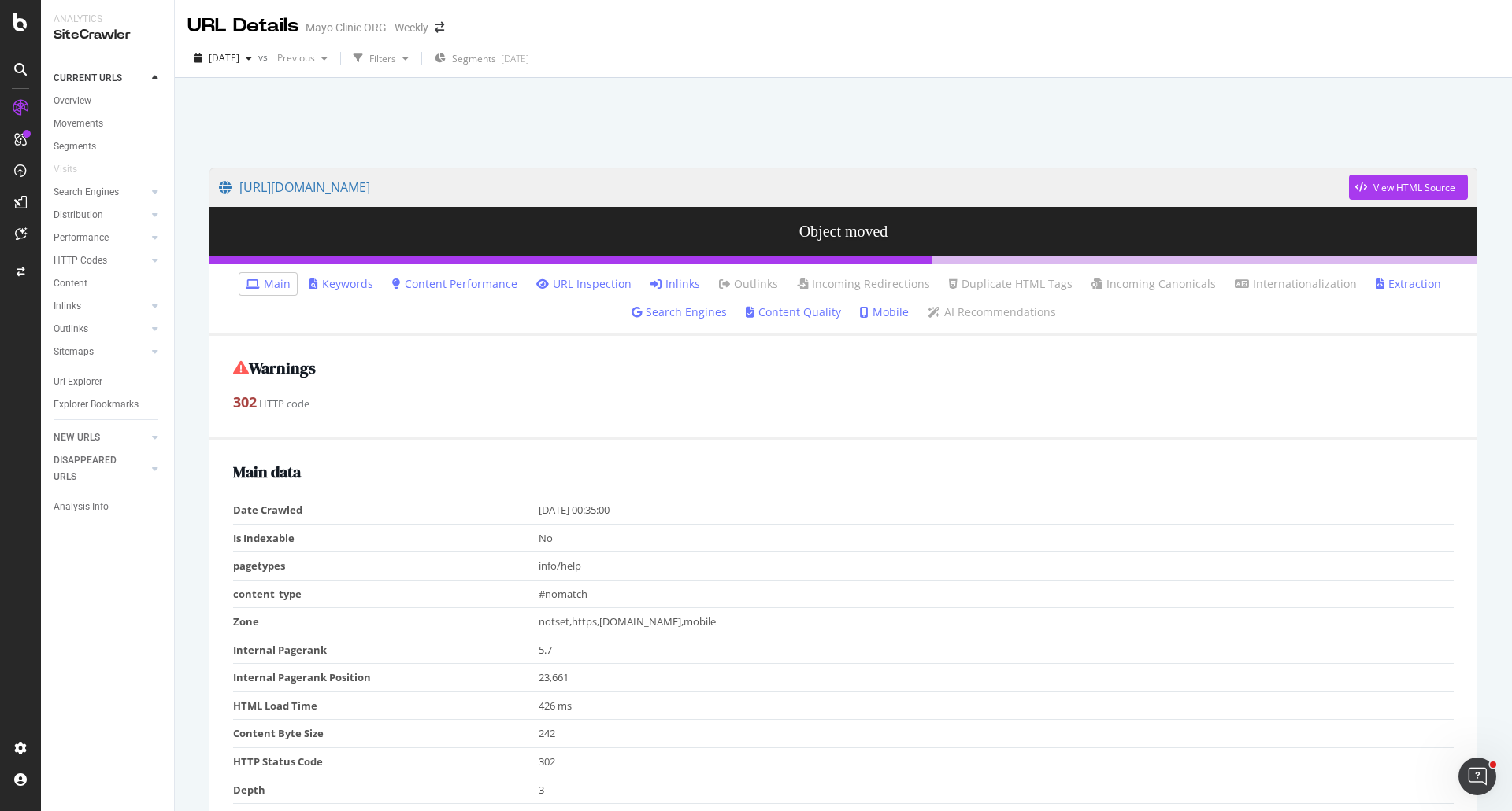
click at [670, 283] on link "Inlinks" at bounding box center [676, 285] width 50 height 16
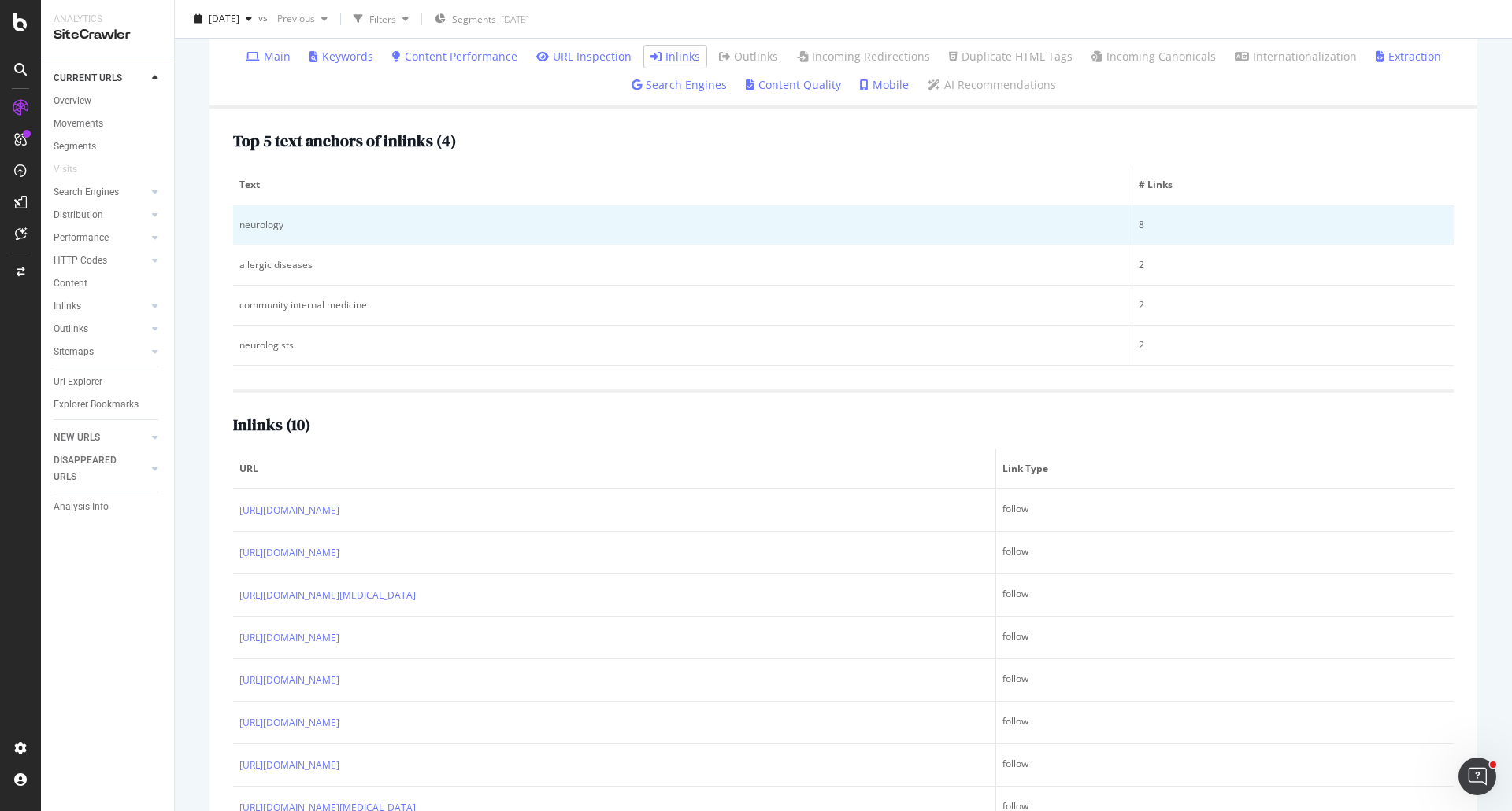
scroll to position [236, 0]
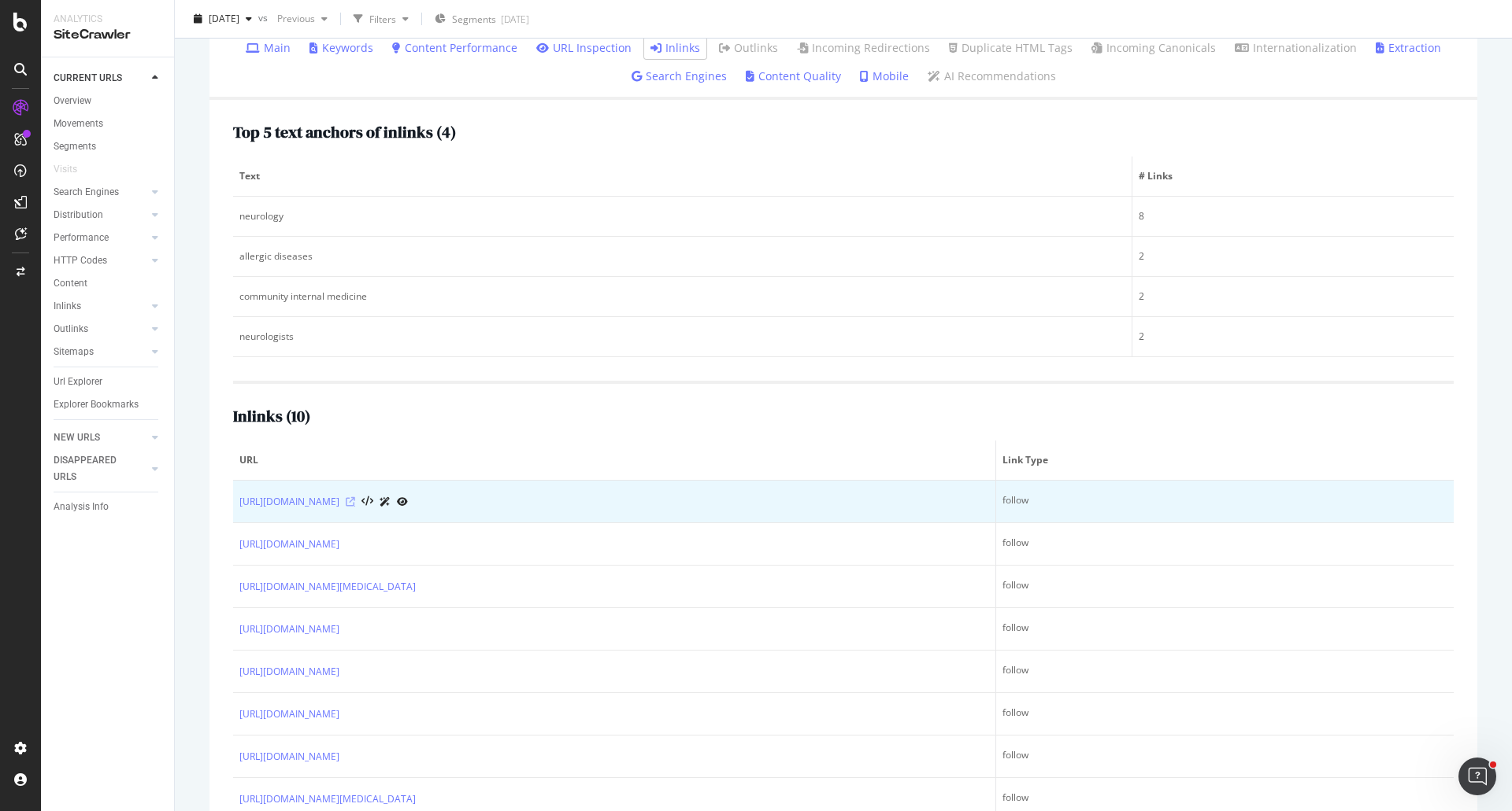
click at [355, 497] on icon at bounding box center [350, 501] width 9 height 9
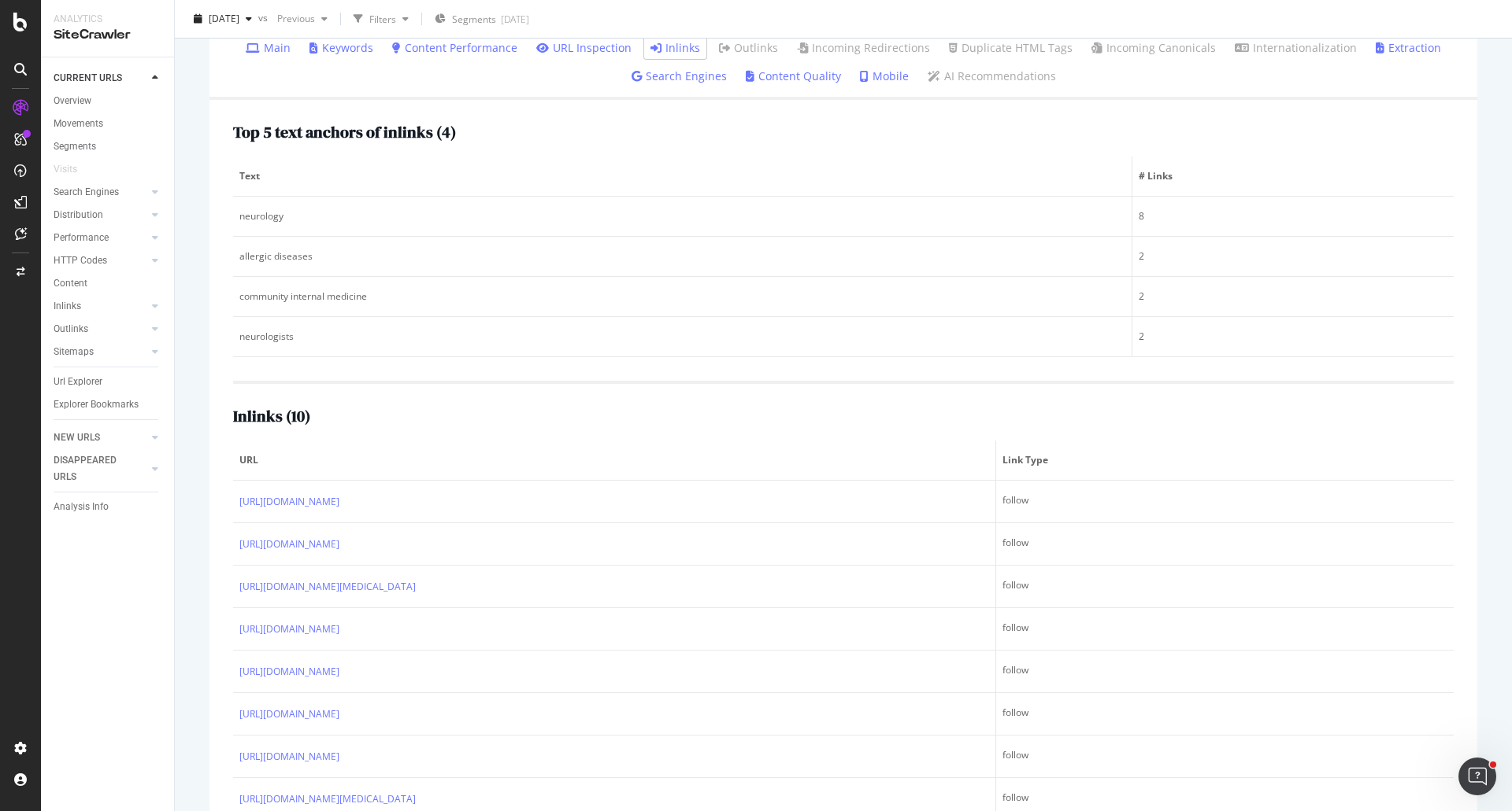
scroll to position [299, 0]
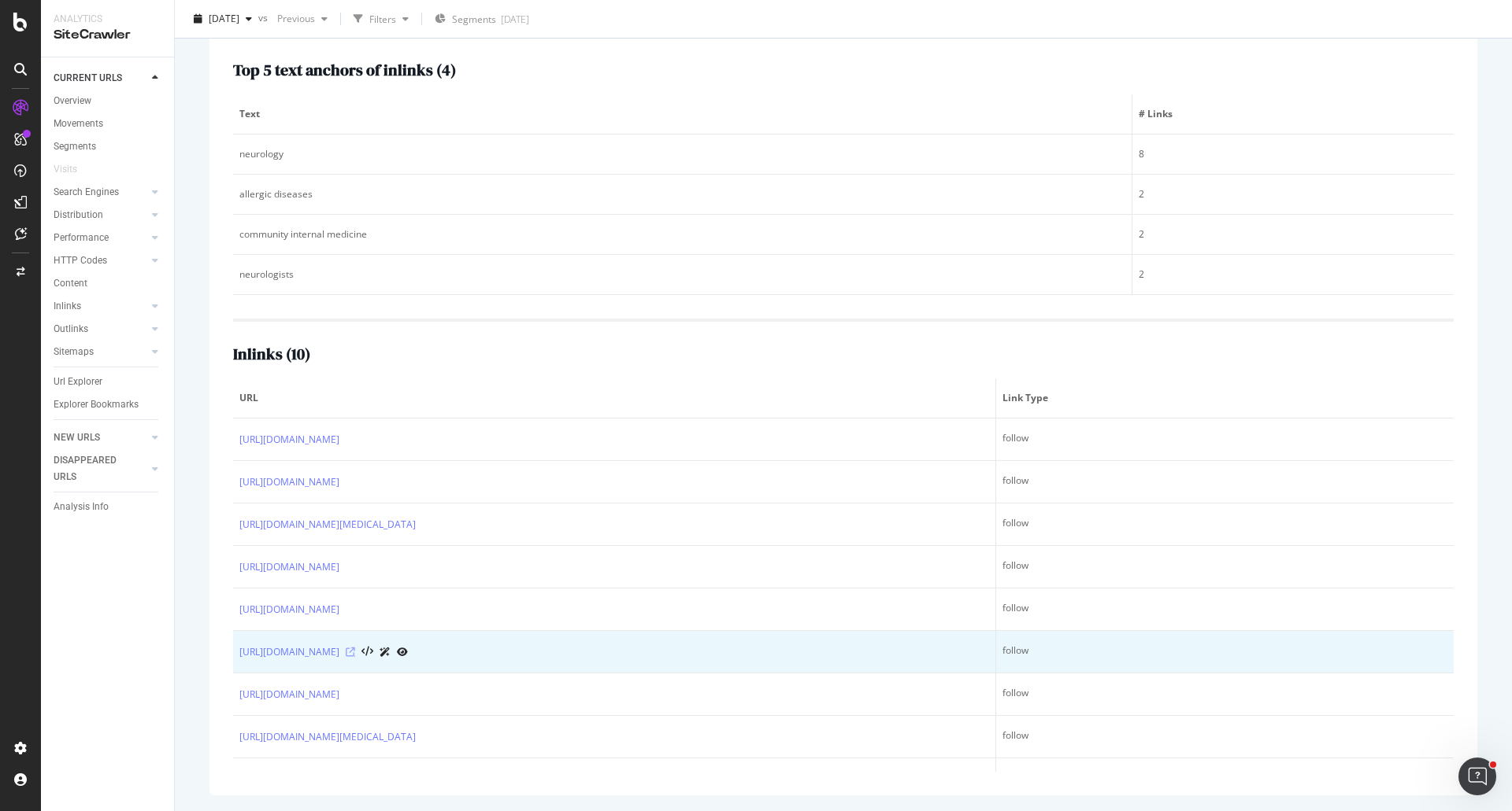
click at [355, 648] on icon at bounding box center [350, 651] width 9 height 9
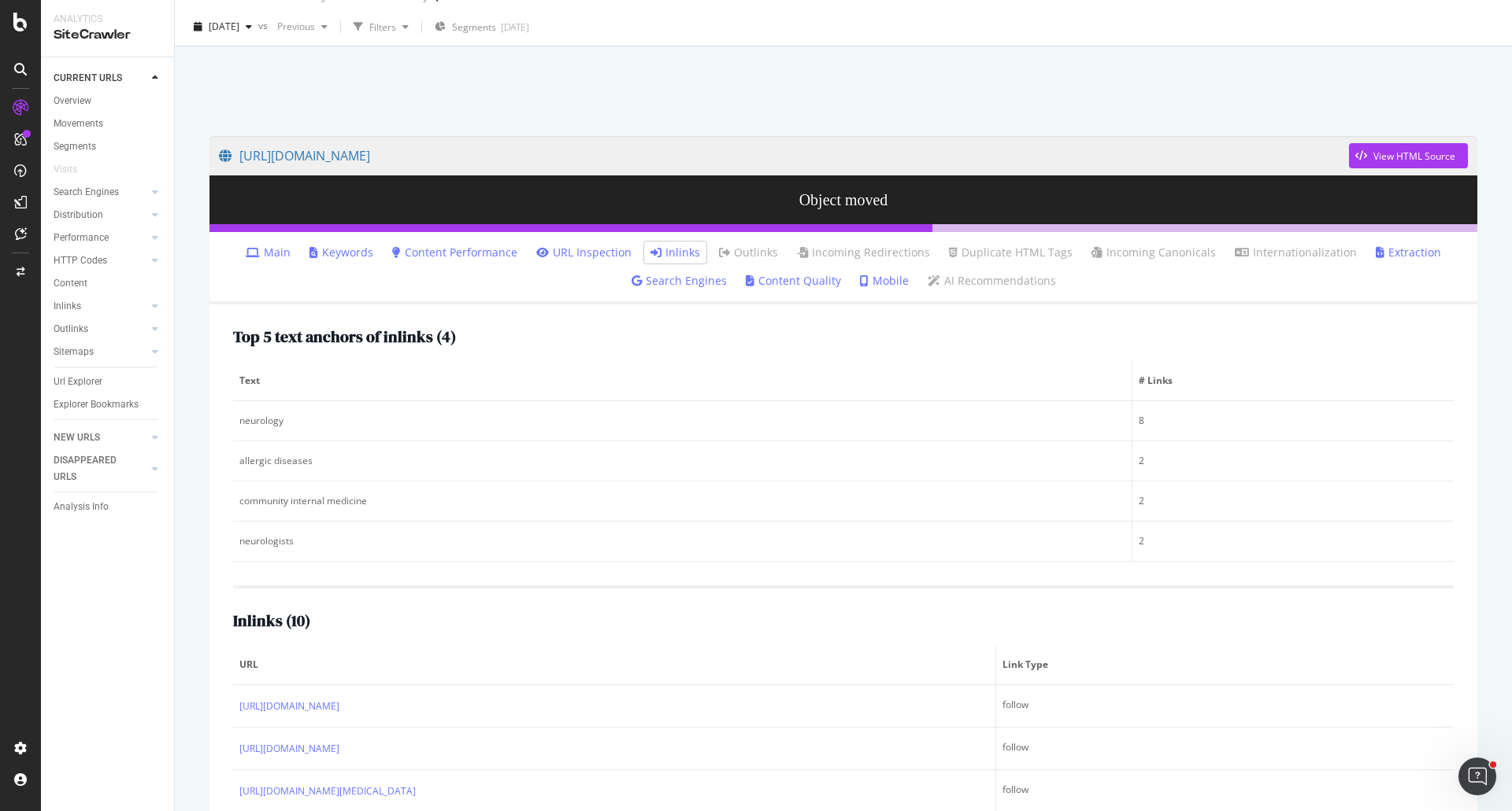
scroll to position [0, 0]
